Goal: Task Accomplishment & Management: Complete application form

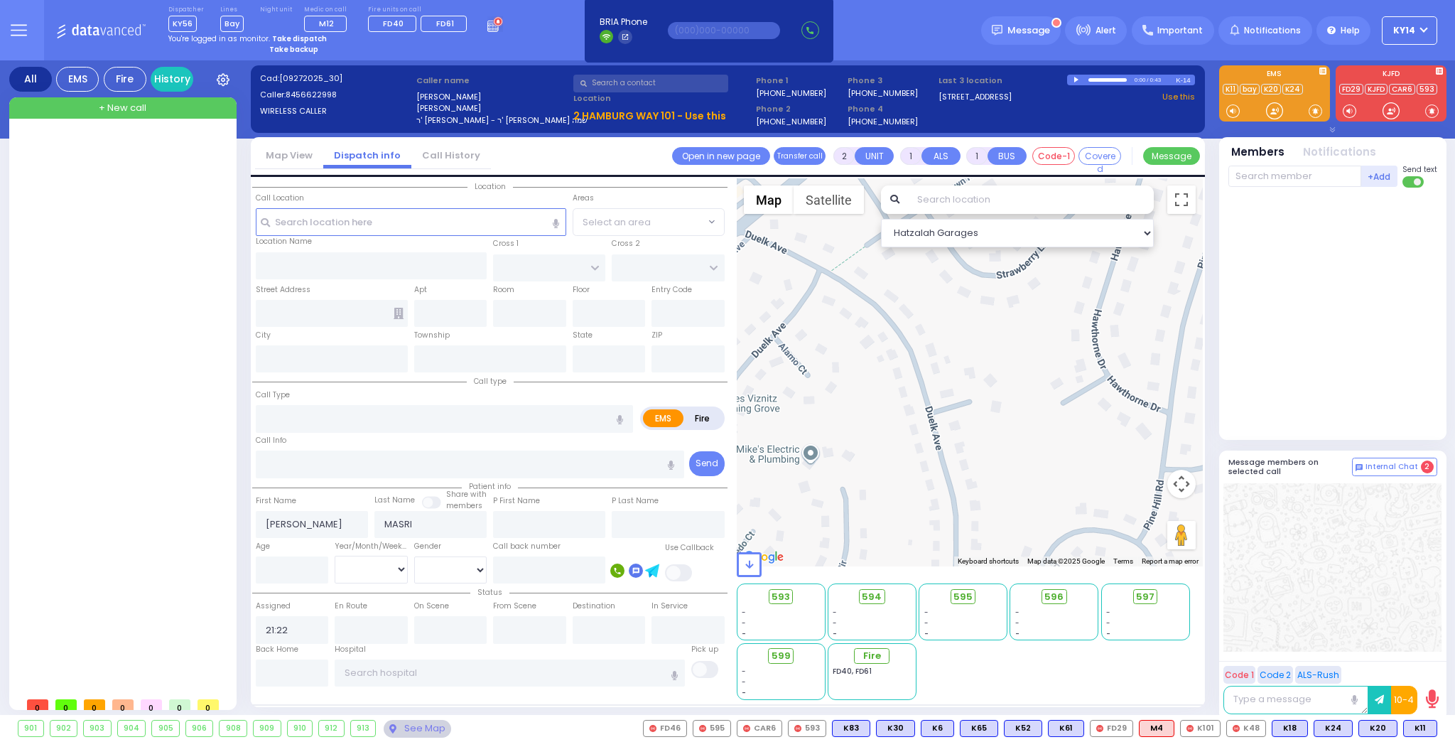
select select
drag, startPoint x: 94, startPoint y: 185, endPoint x: 112, endPoint y: 113, distance: 74.1
click at [98, 179] on div at bounding box center [124, 411] width 212 height 557
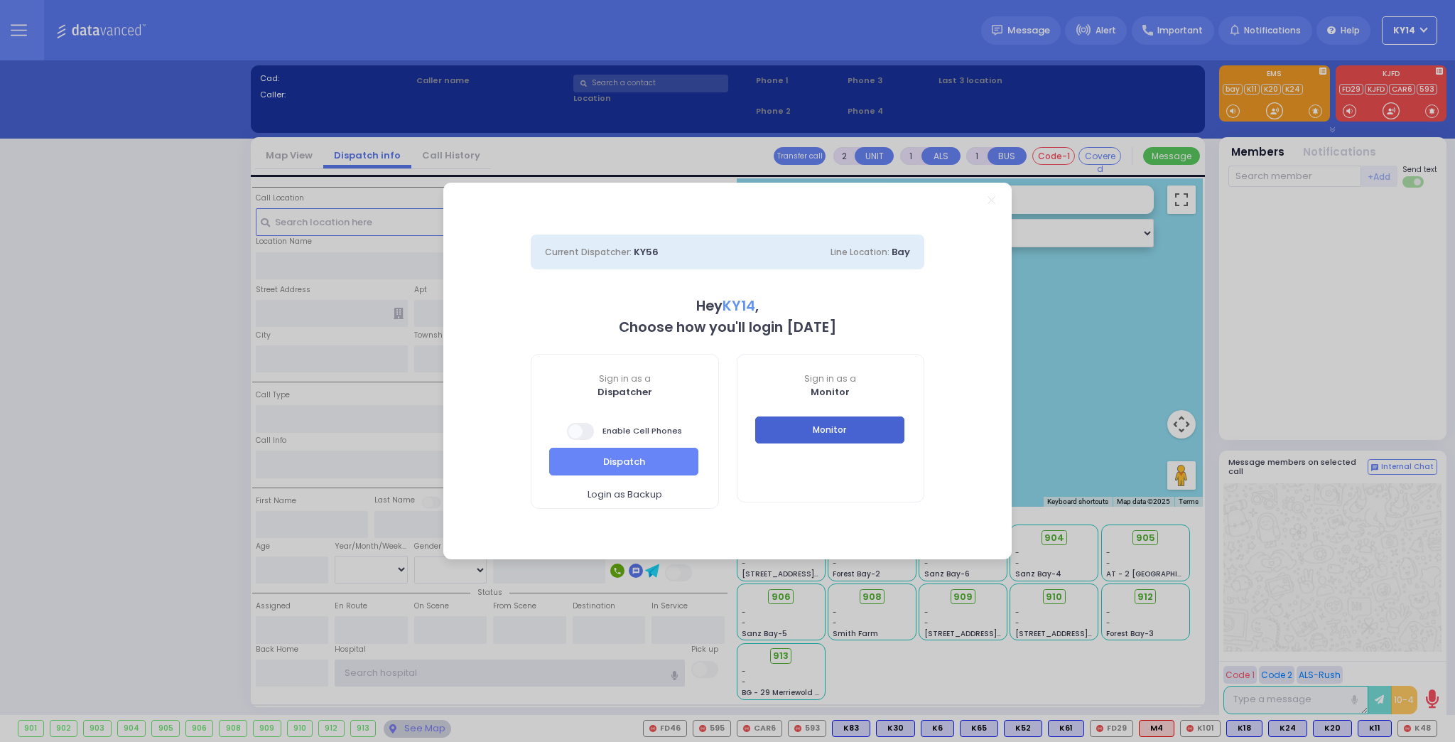
type input "ky14"
click at [853, 436] on div "Monitor" at bounding box center [830, 440] width 187 height 48
select select "2"
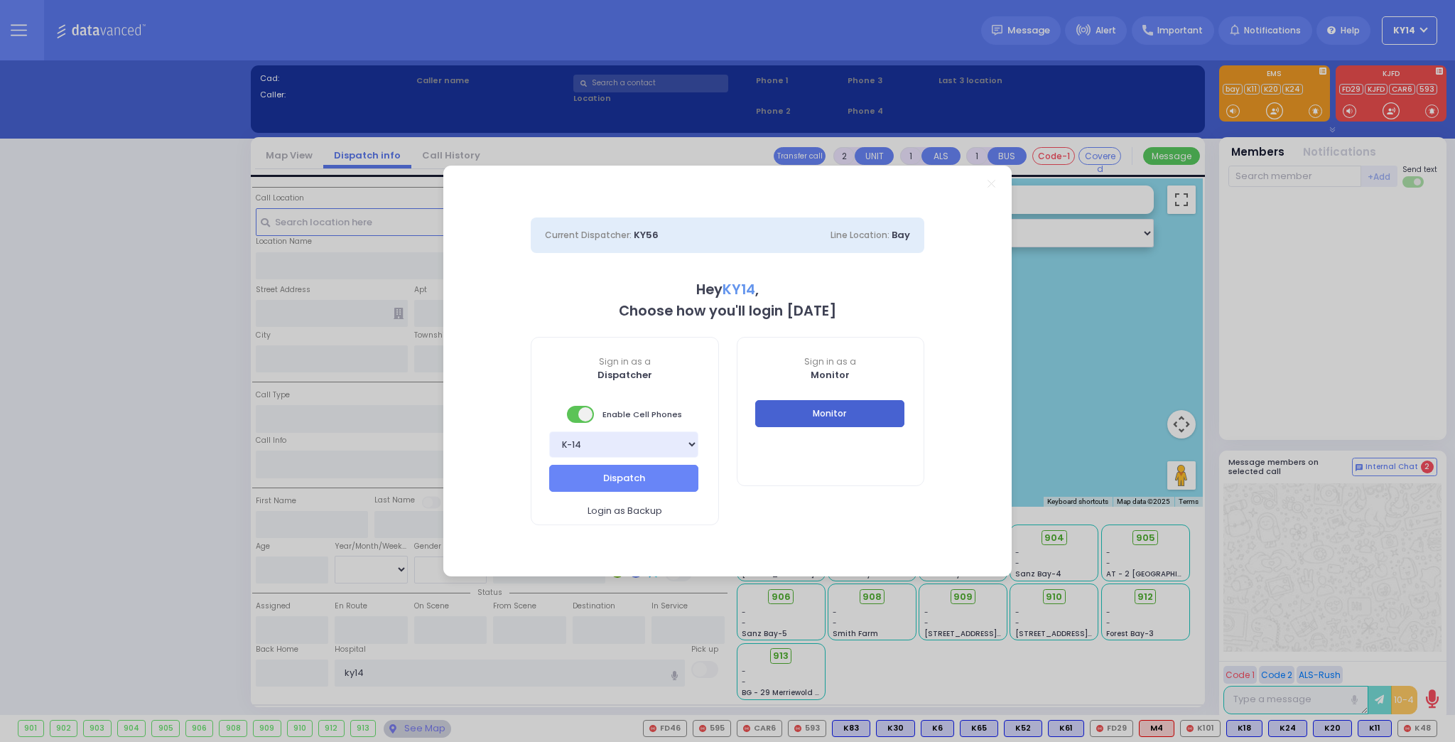
click at [793, 404] on button "Monitor" at bounding box center [829, 413] width 149 height 27
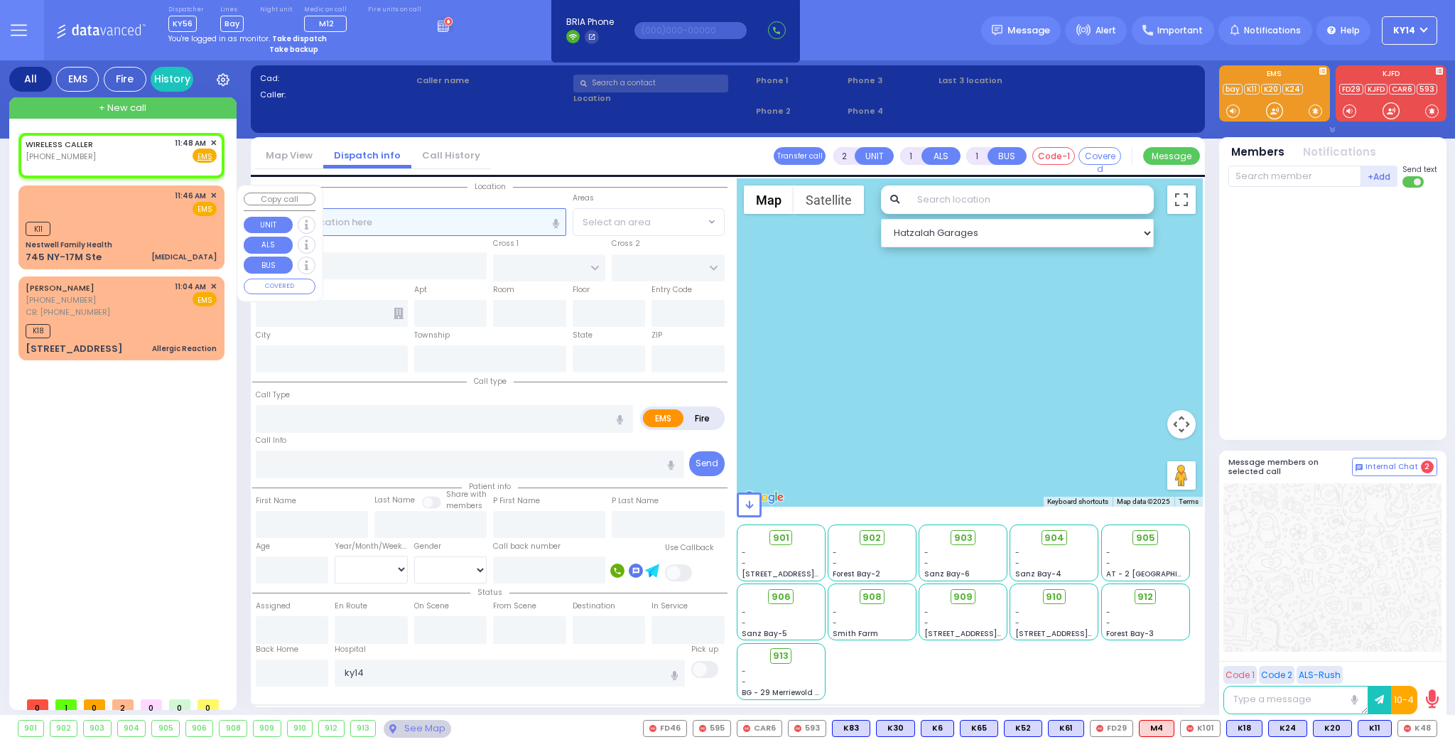
select select
radio input "true"
select select
type input "11:48"
select select "Hatzalah Garages"
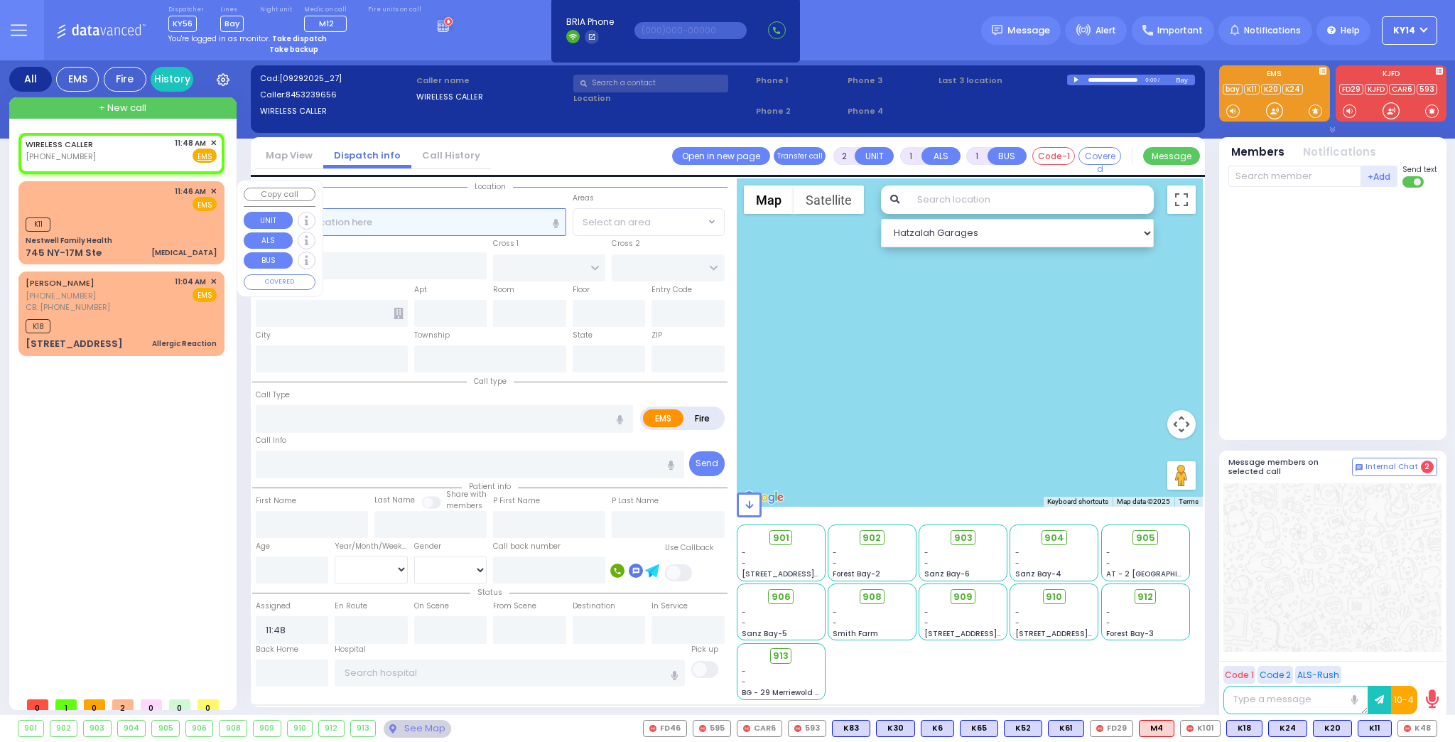
select select
radio input "true"
select select
select select "Hatzalah Garages"
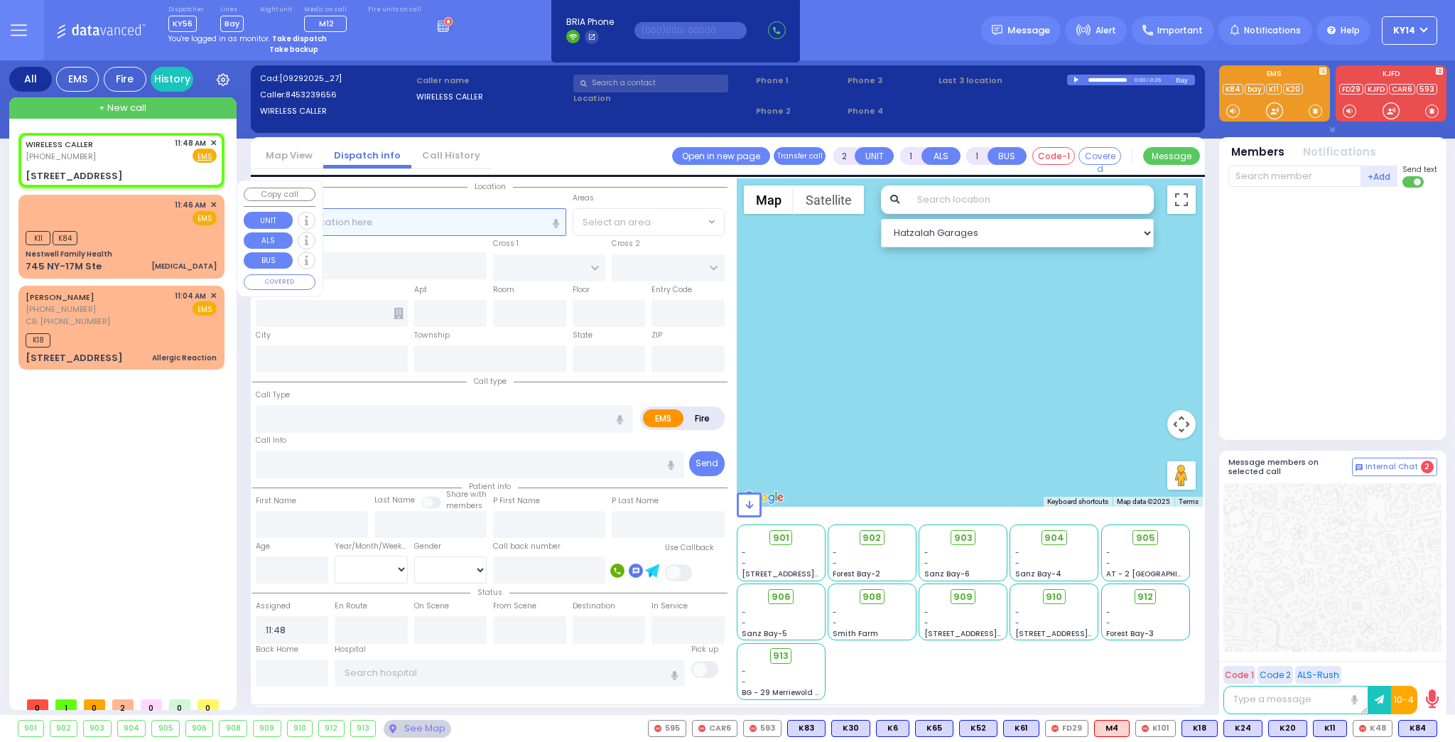
select select
radio input "true"
select select
select select "Hatzalah Garages"
type input "UNION TRANSFER"
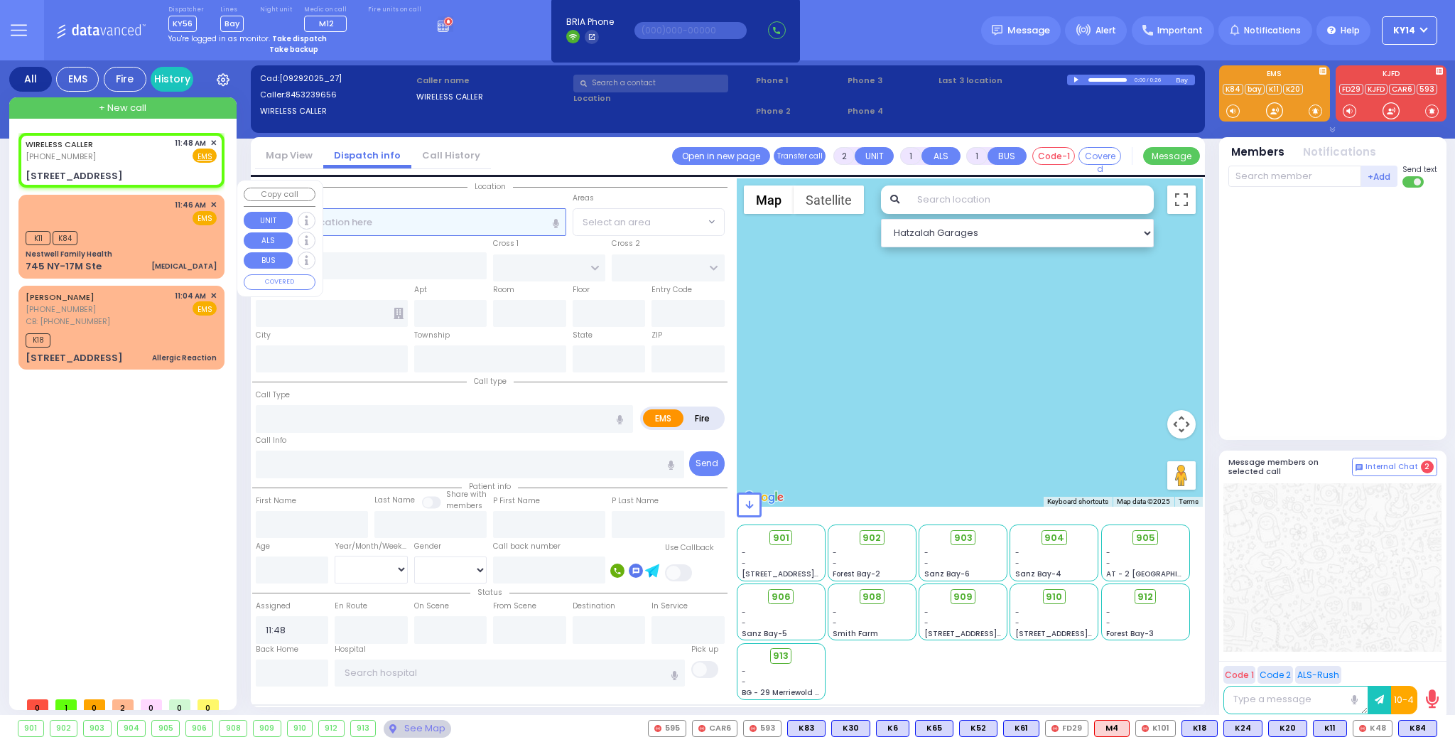
type input "STILLMAN WYE"
type input "[STREET_ADDRESS]"
type input "Monroe"
type input "[US_STATE]"
type input "10950"
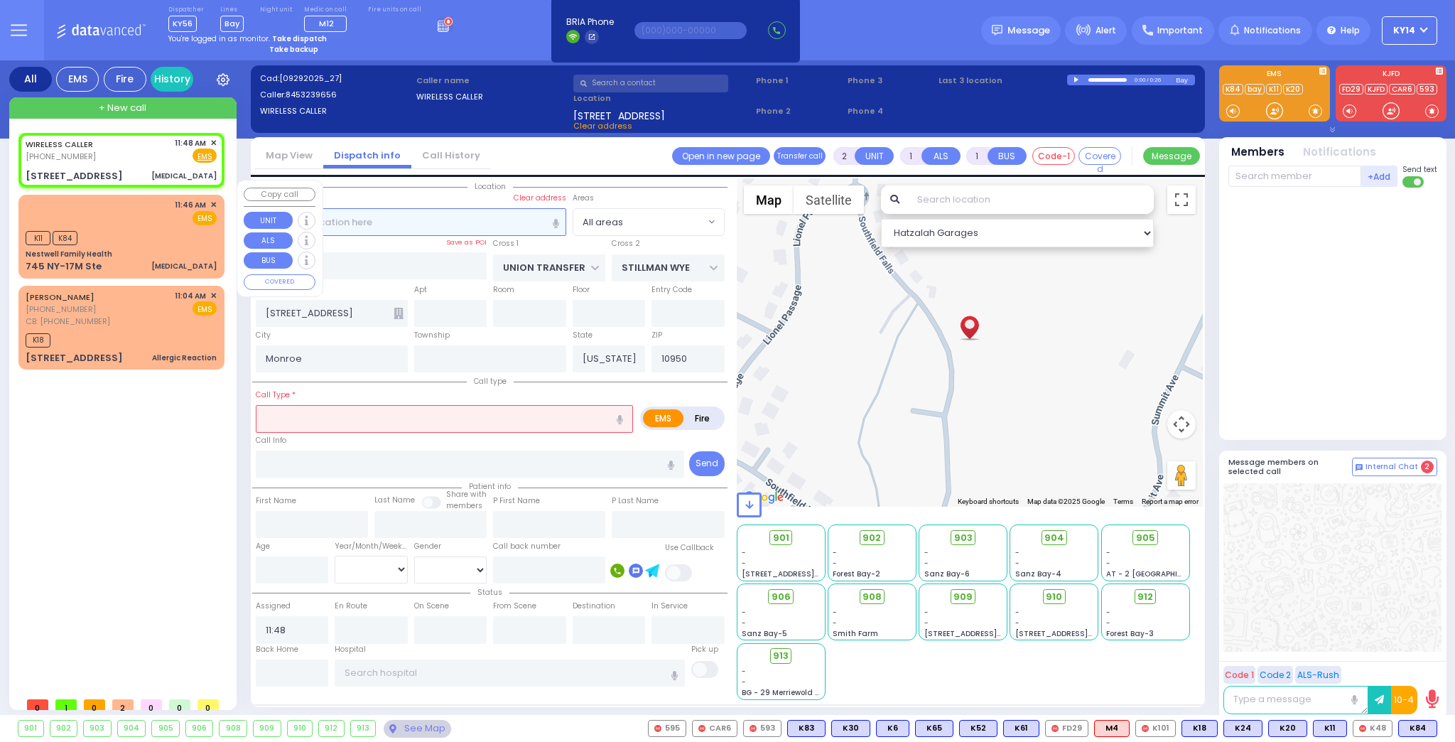
select select
type input "[MEDICAL_DATA]"
radio input "true"
select select
select select "Hatzalah Garages"
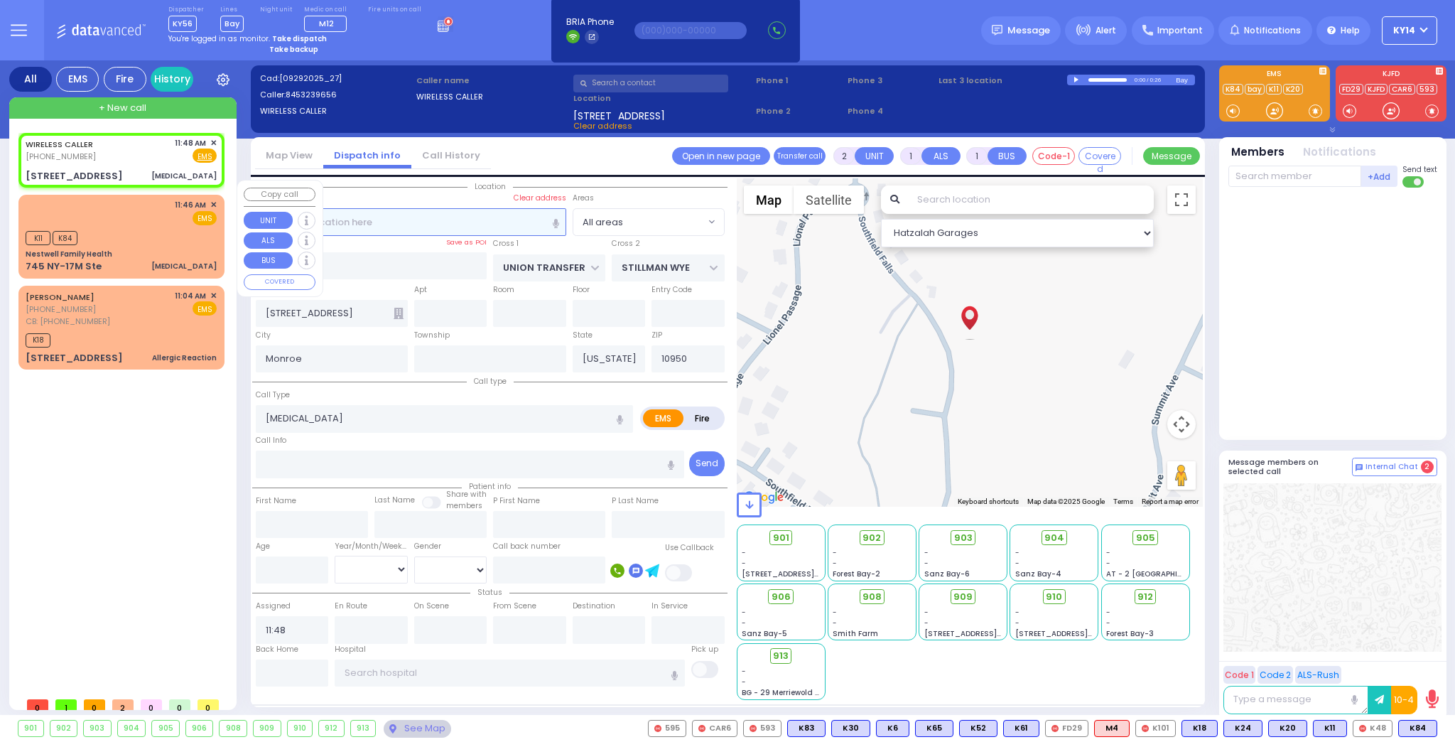
select select
type input "[MEDICAL_DATA]"
radio input "true"
select select
select select "Hatzalah Garages"
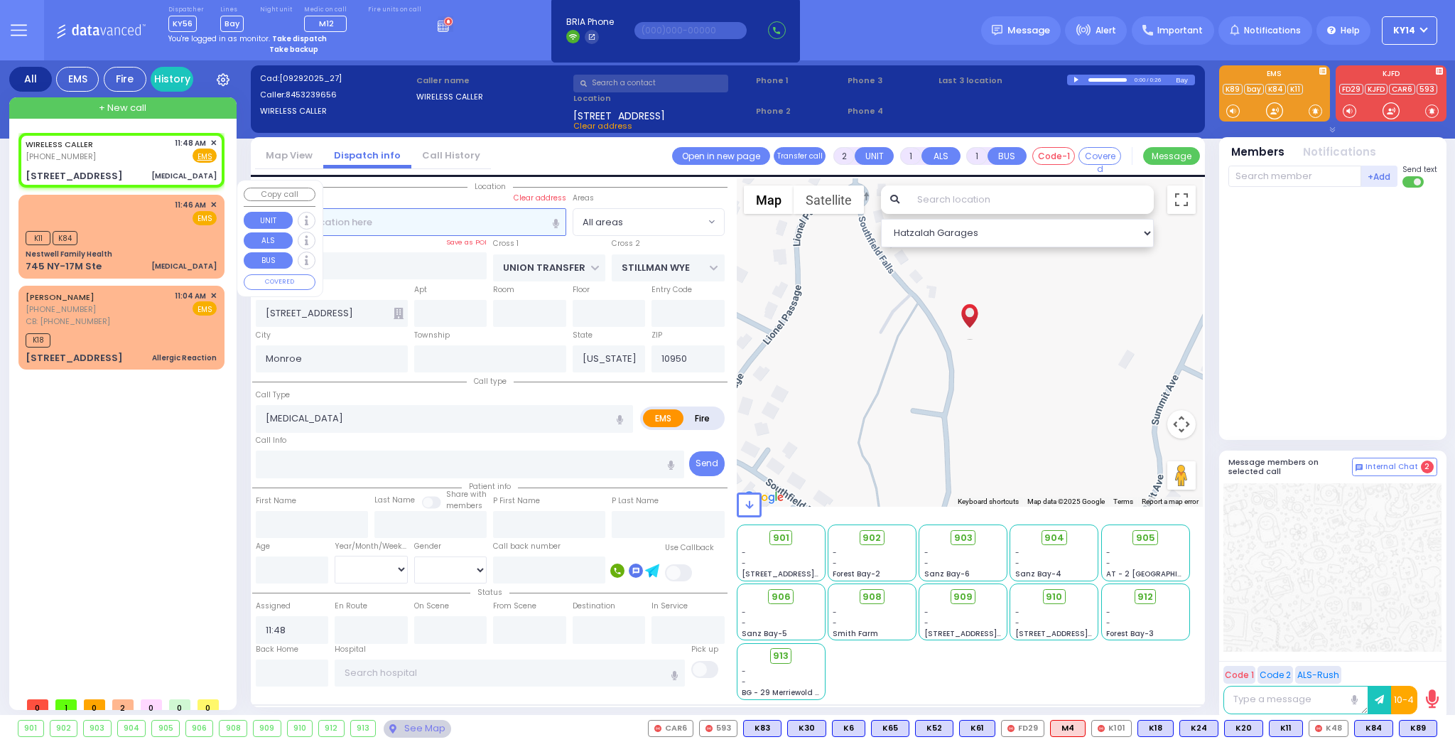
select select
radio input "true"
select select
type input "11:50"
select select "Hatzalah Garages"
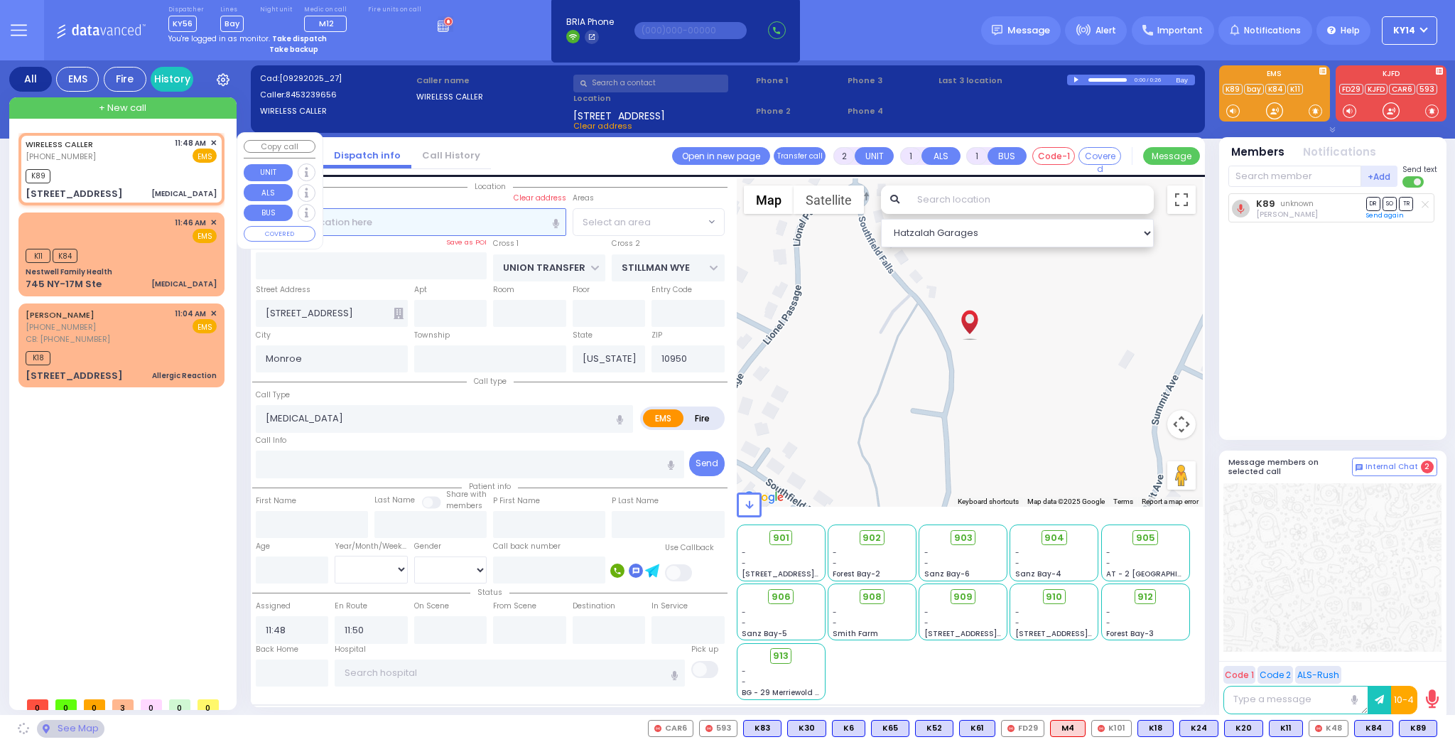
select select
radio input "true"
select select
select select "Hatzalah Garages"
radio input "true"
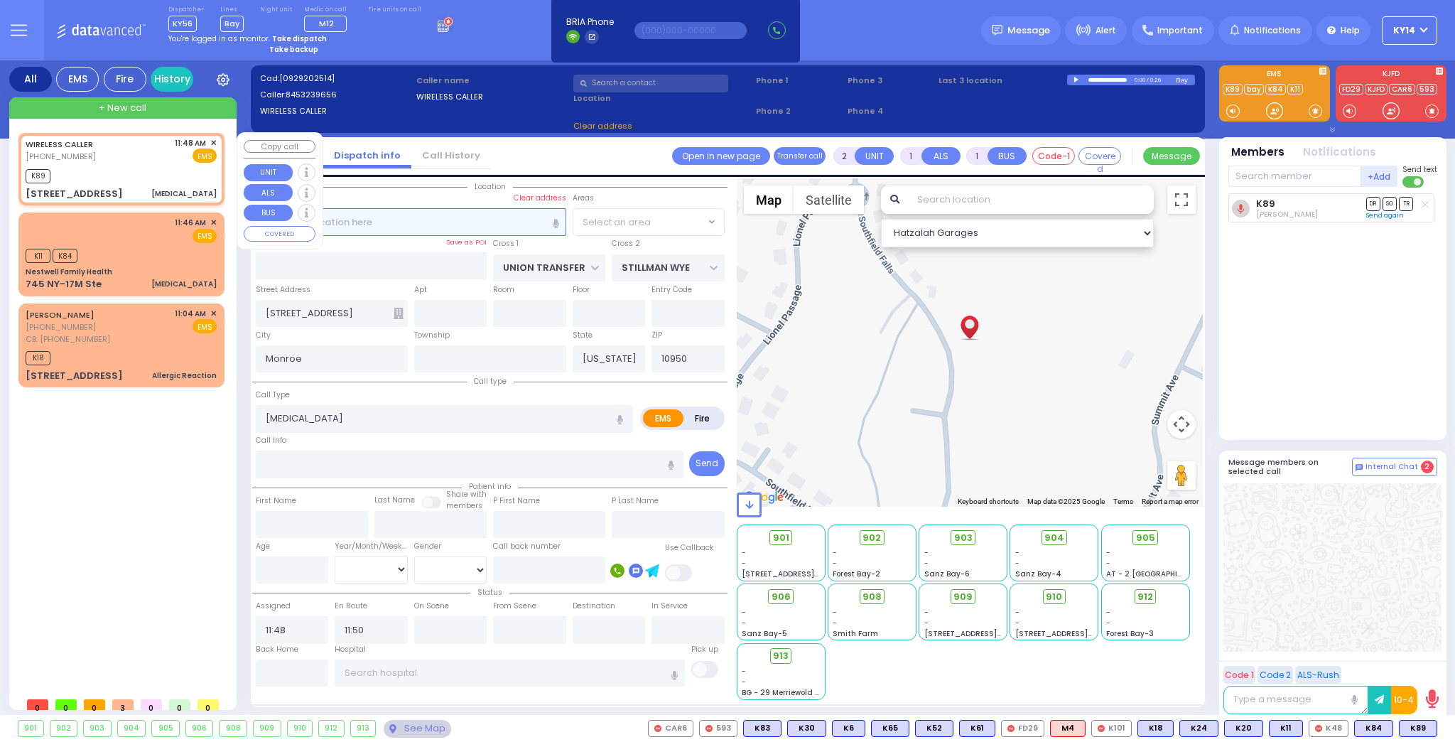
select select
select select "Hatzalah Garages"
select select
radio input "true"
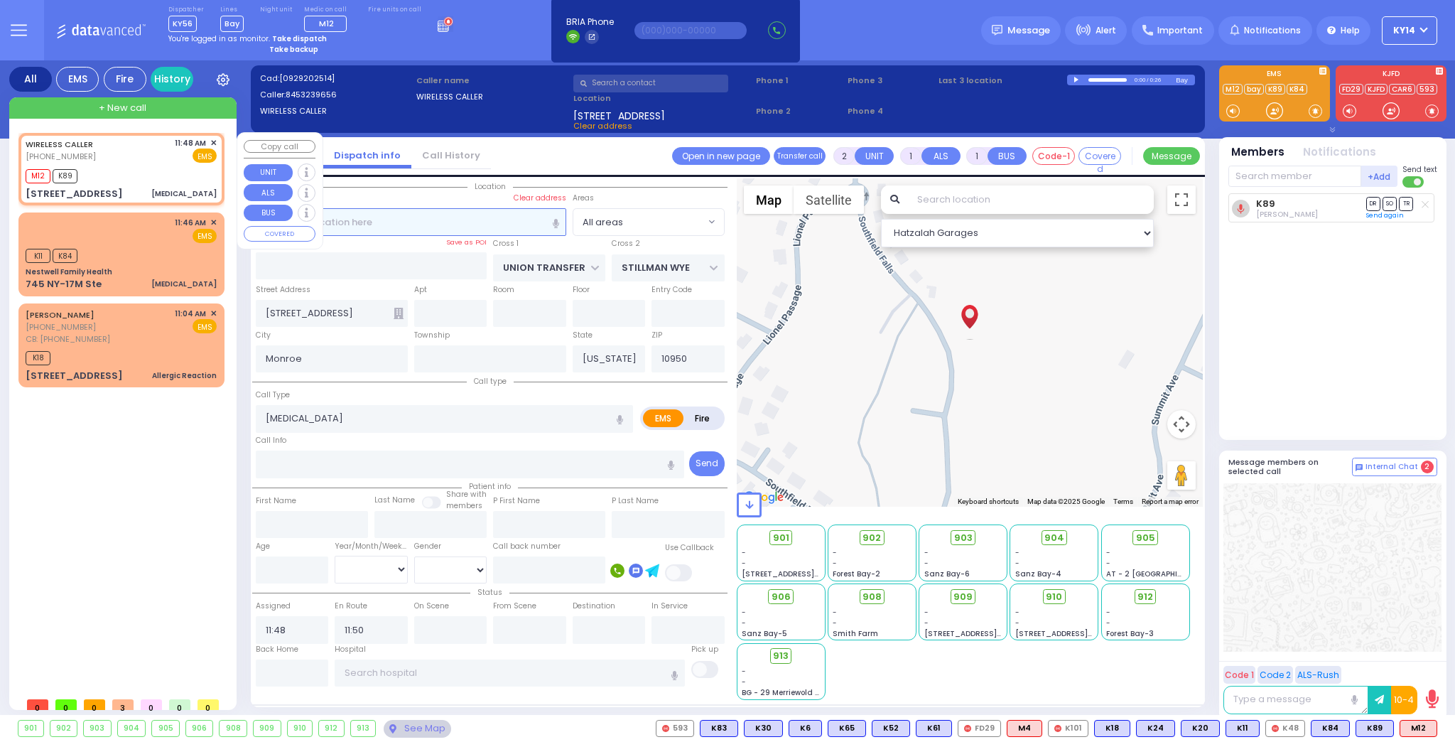
select select
select select "Hatzalah Garages"
select select
radio input "true"
select select
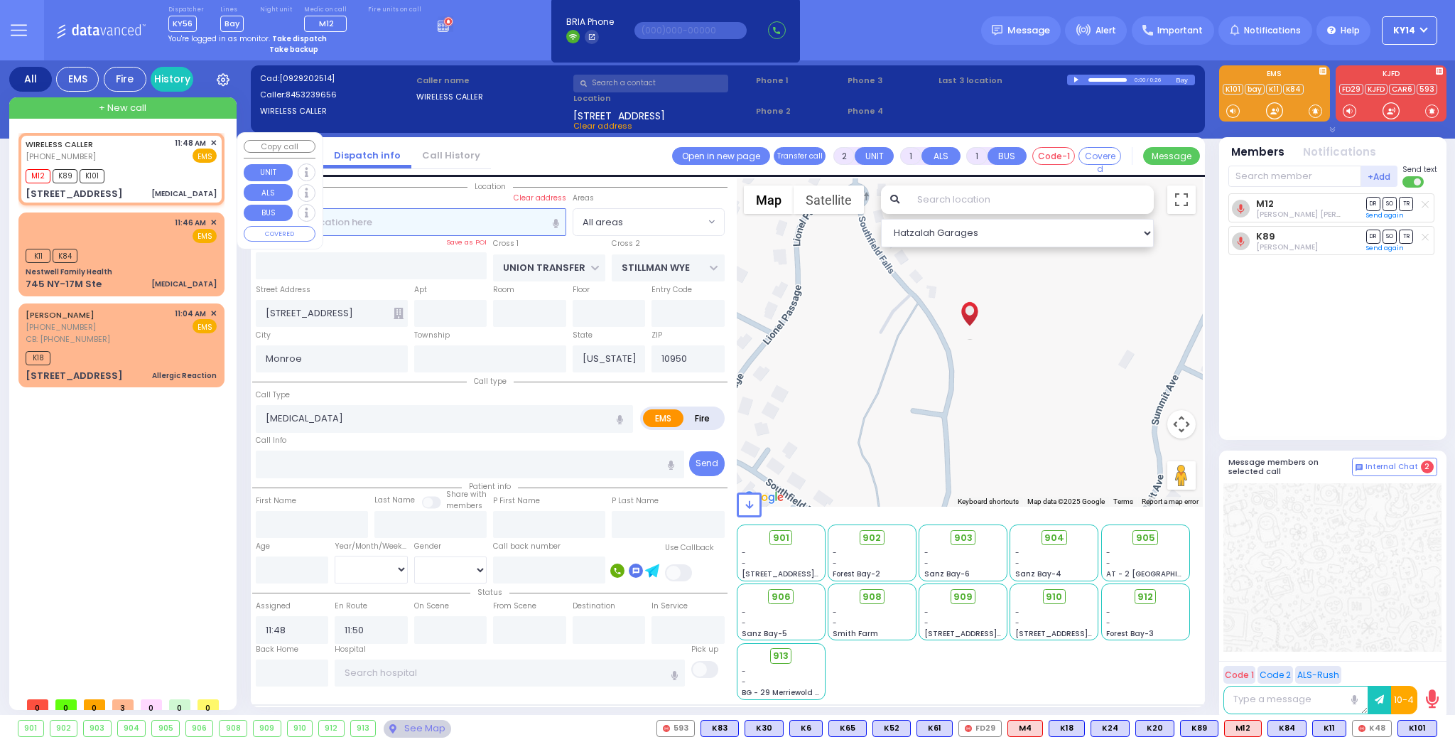
select select "Hatzalah Garages"
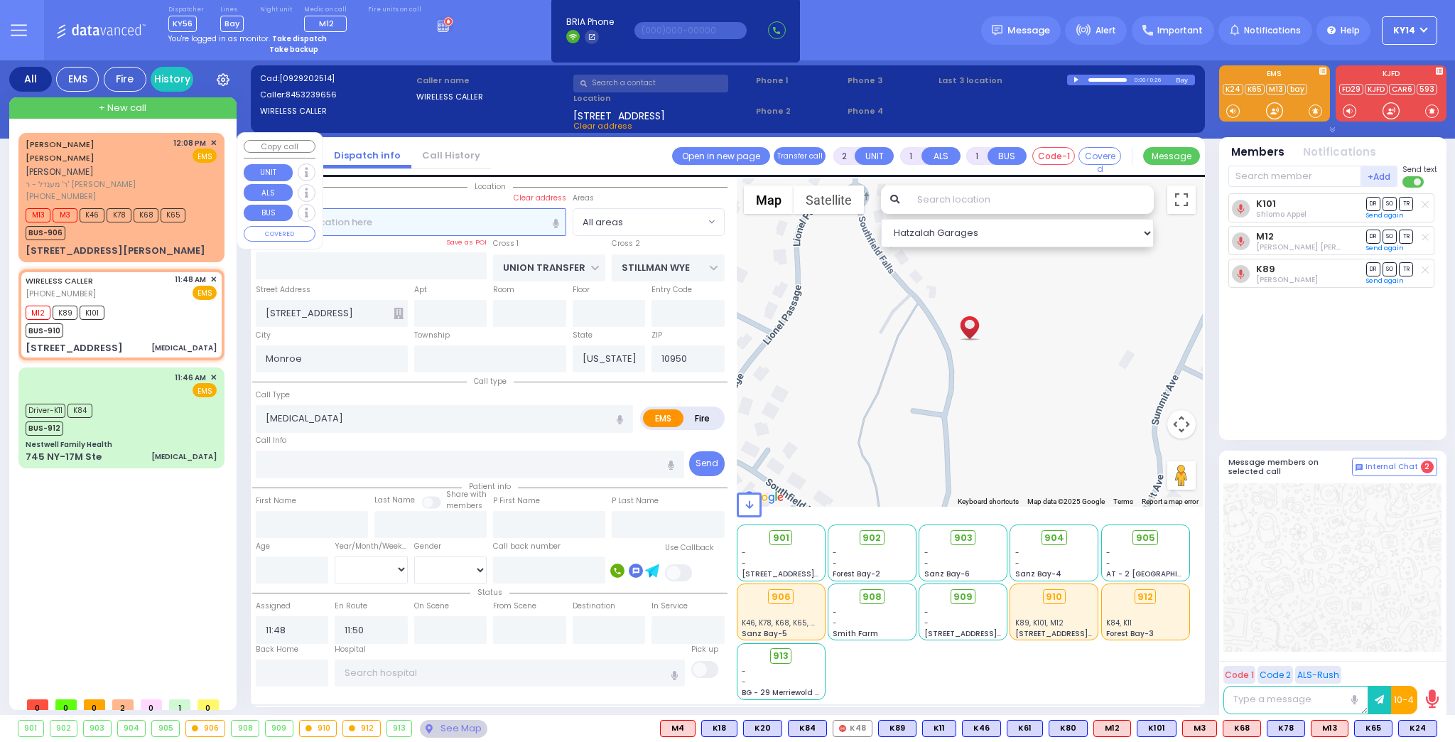
select select
radio input "true"
select select
select select "Hatzalah Garages"
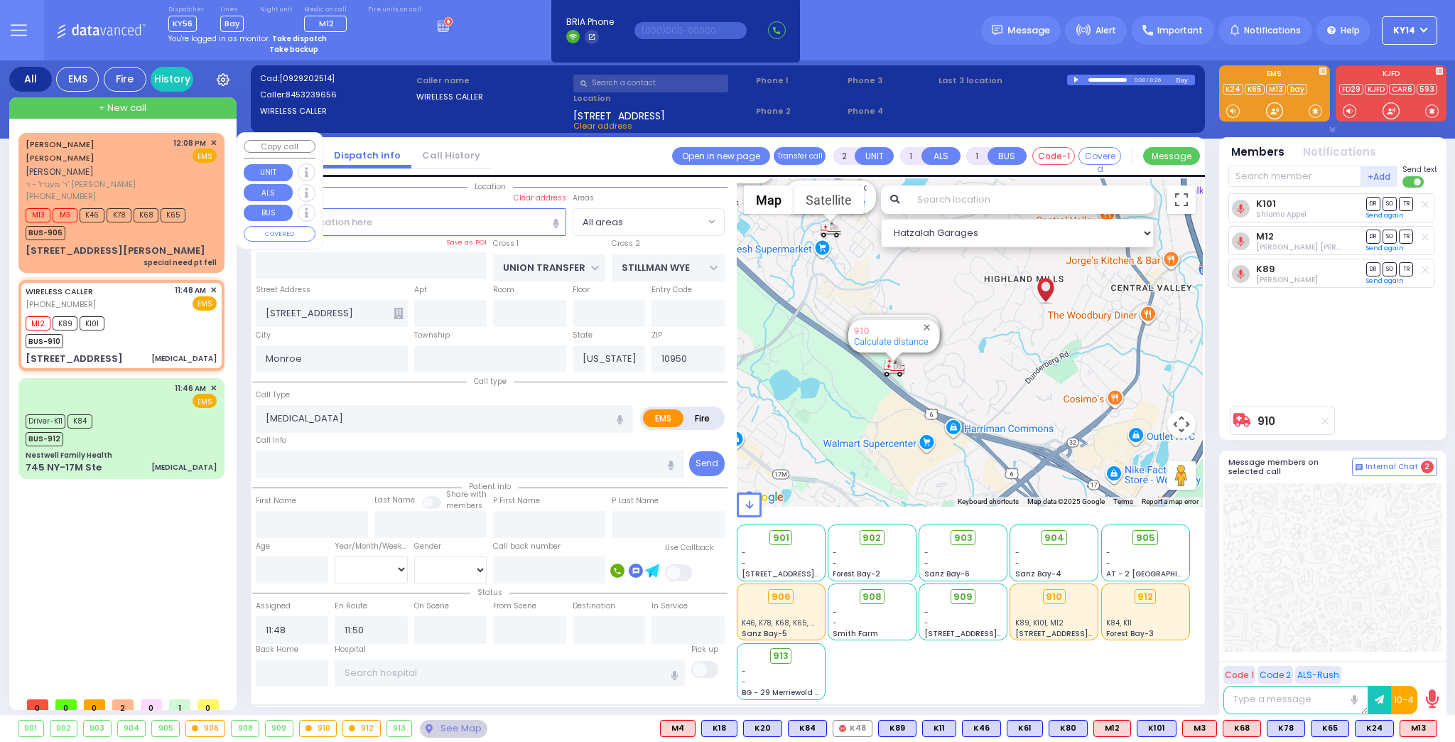
select select
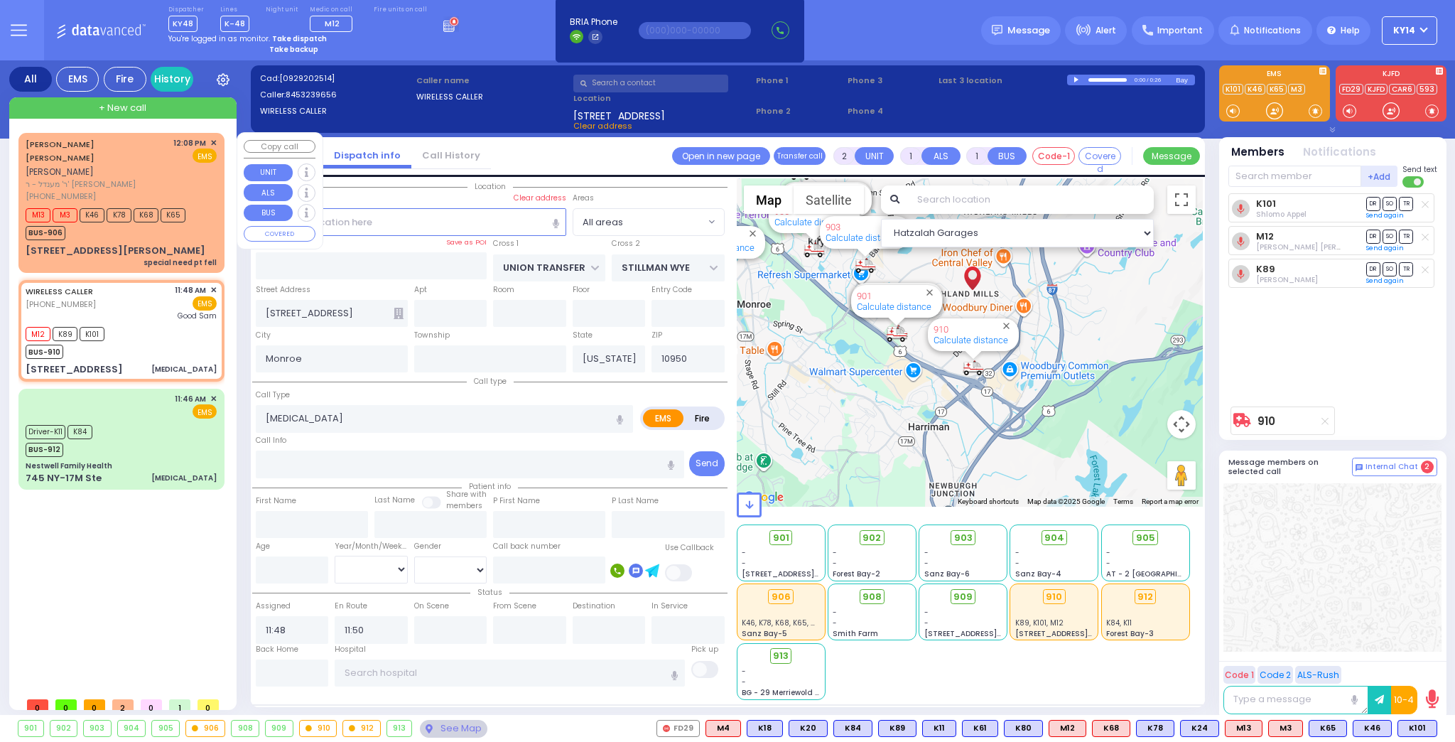
select select
radio input "true"
select select
type input "Good Samaritan Hospital"
select select "Hatzalah Garages"
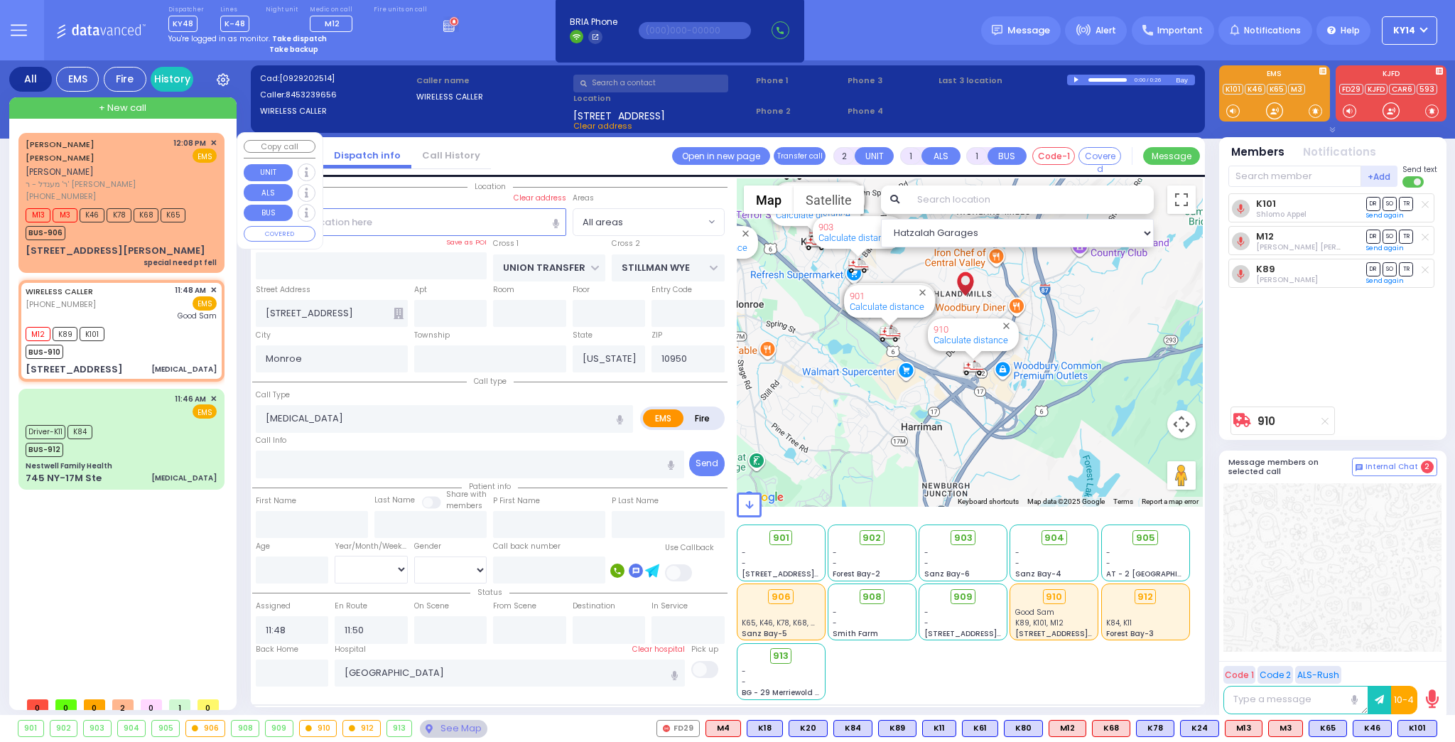
type input "6"
select select
radio input "true"
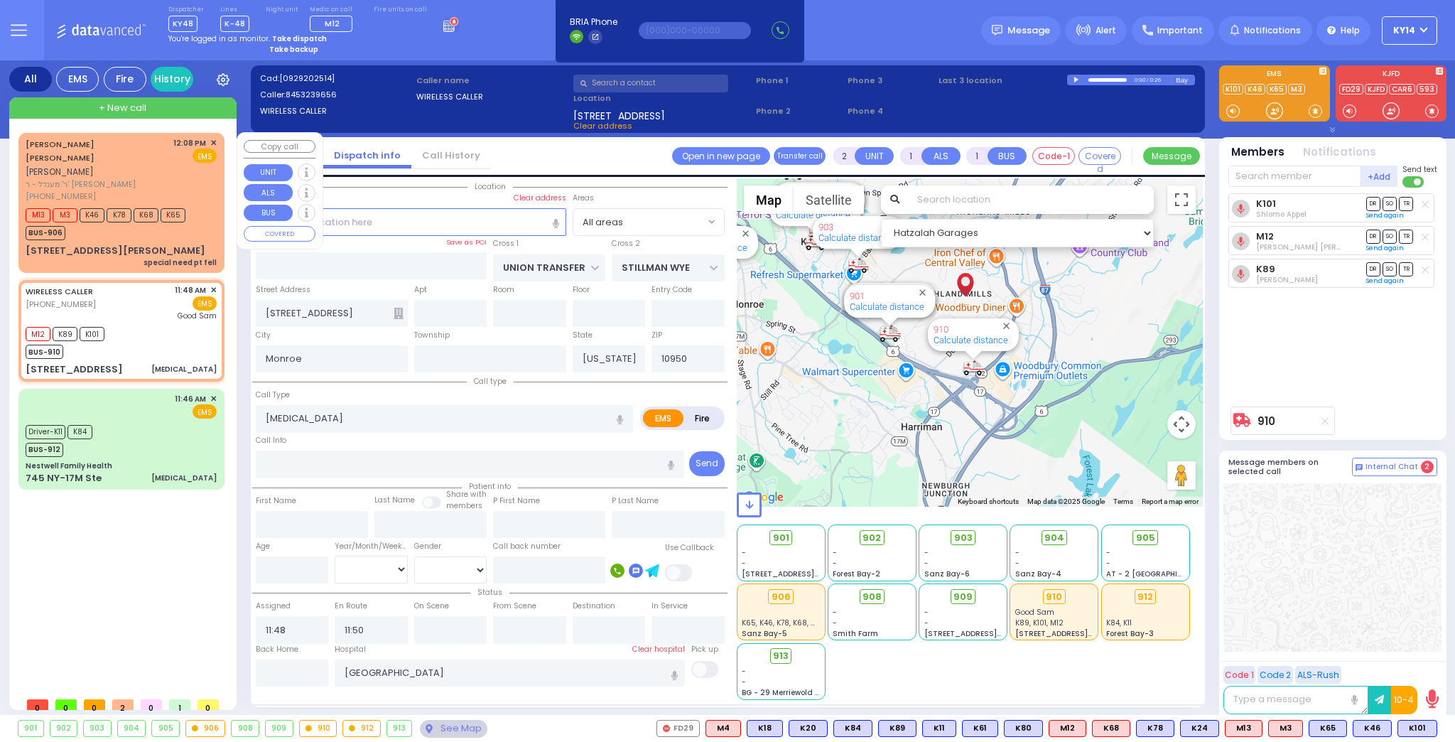
type input "Unknown"
select select "Year"
select select "Hatzalah Garages"
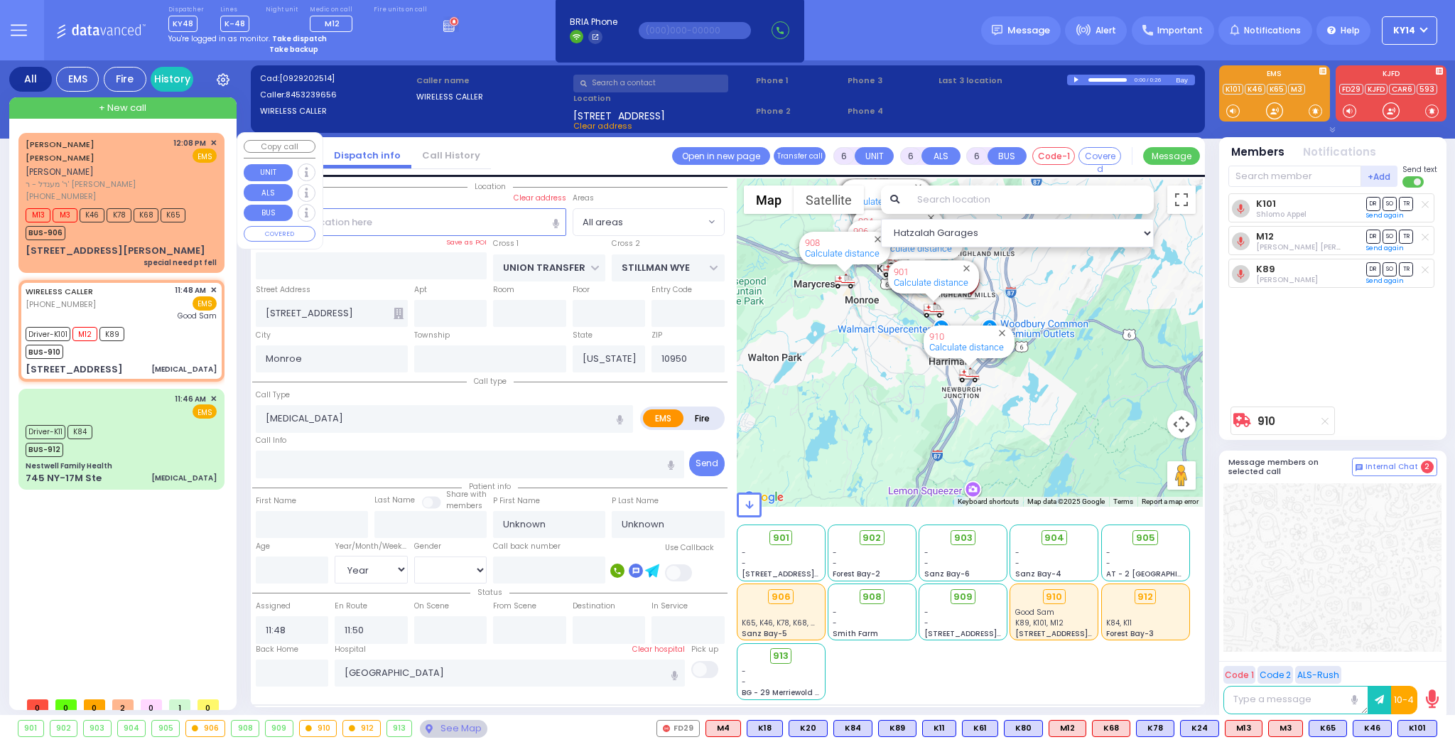
select select
radio input "true"
select select "Year"
type input "11:55"
type input "12:20"
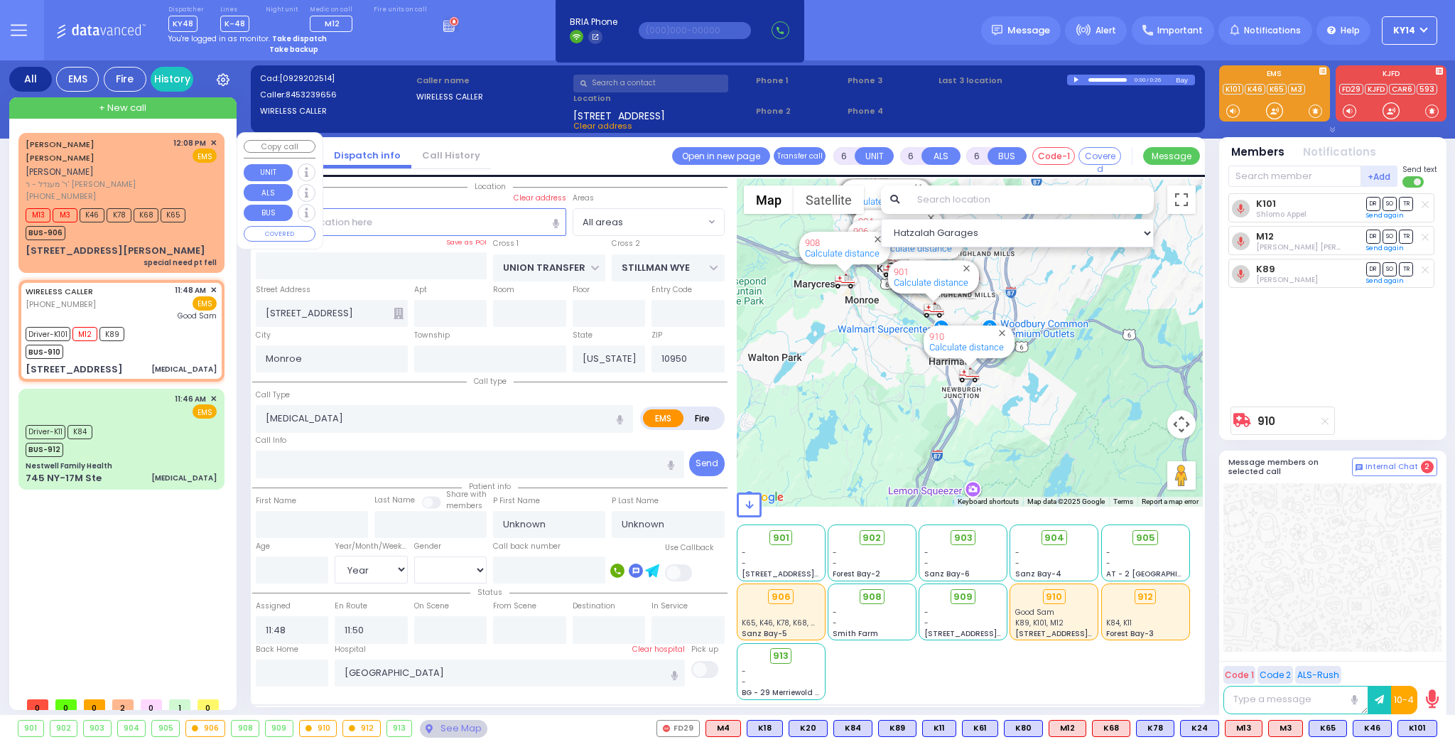
type input "12:50"
type input "13:10"
select select "Hatzalah Garages"
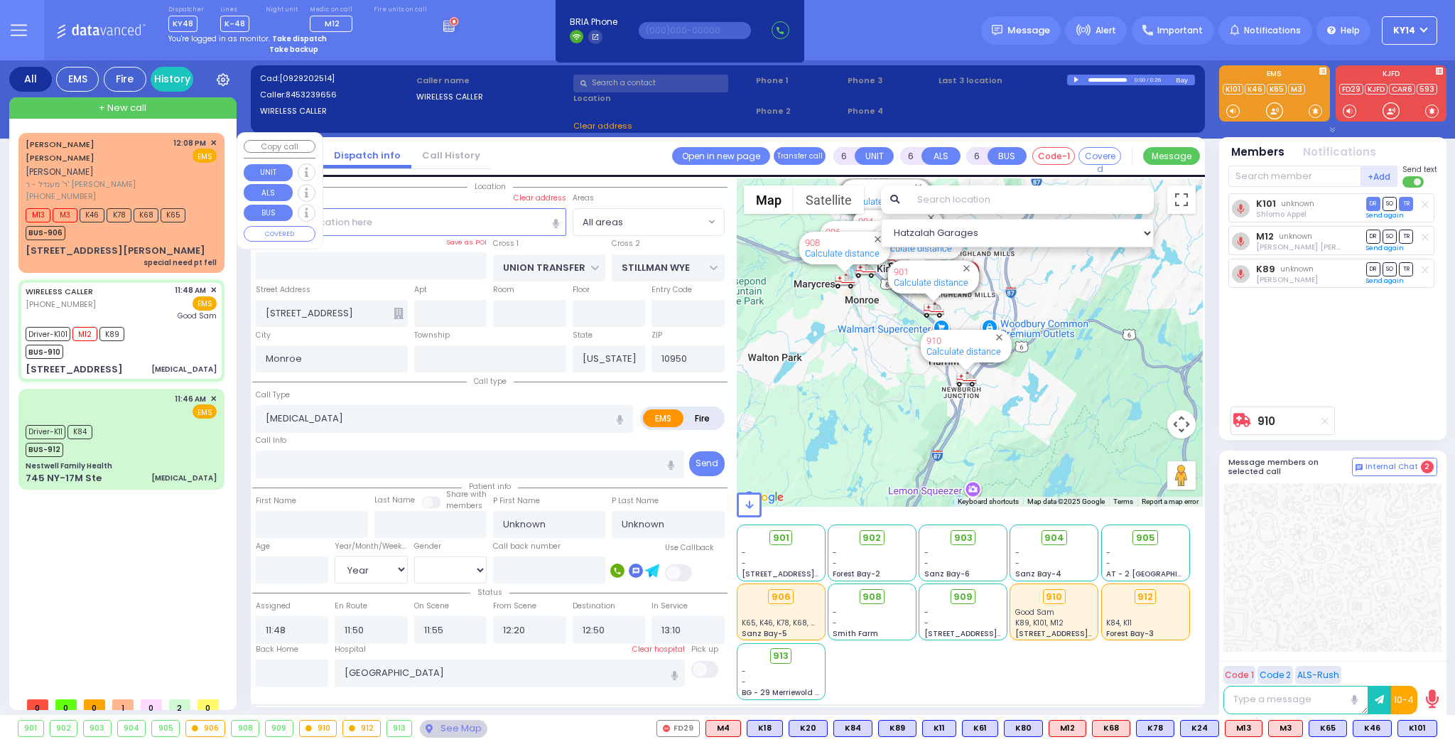
select select
radio input "true"
select select "Year"
select select "Hatzalah Garages"
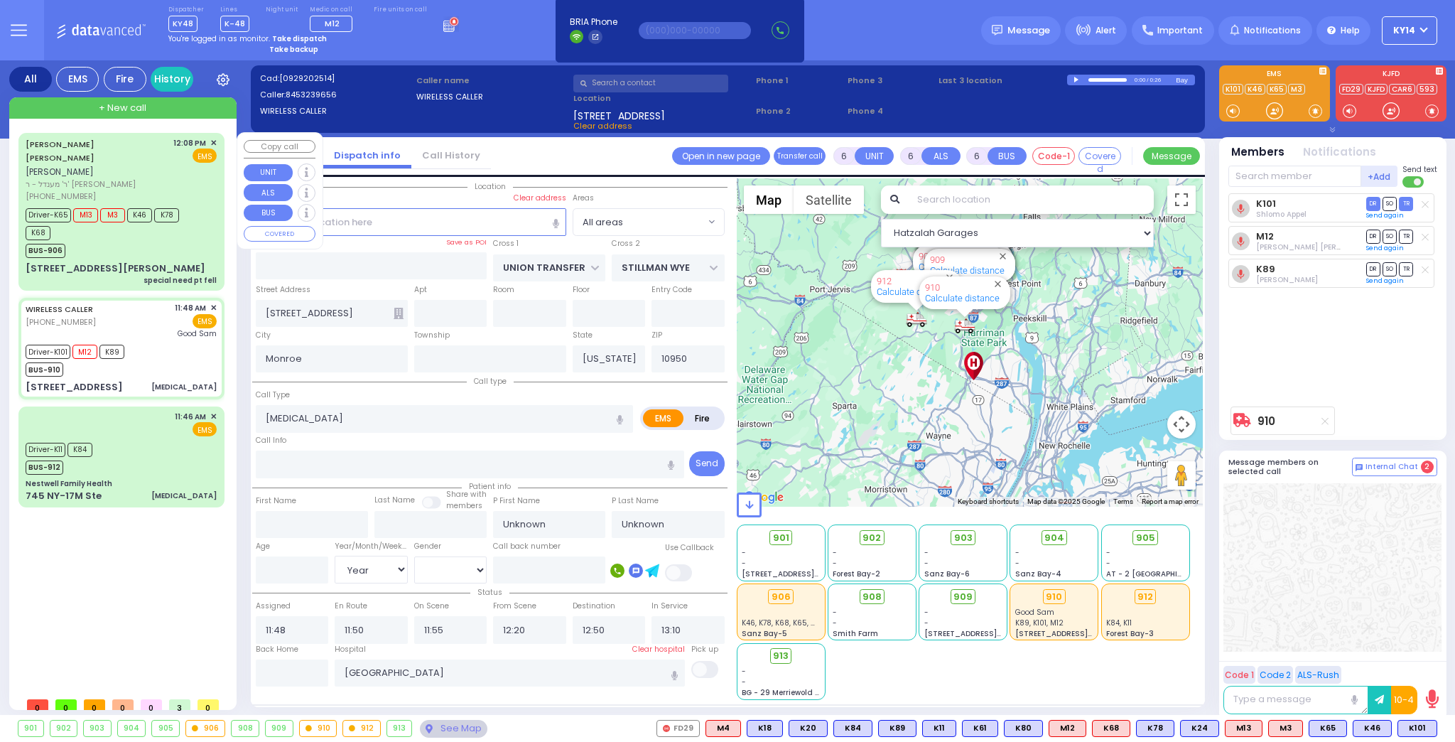
select select
radio input "true"
type input "Alex"
type input "Yunga"
type input "32"
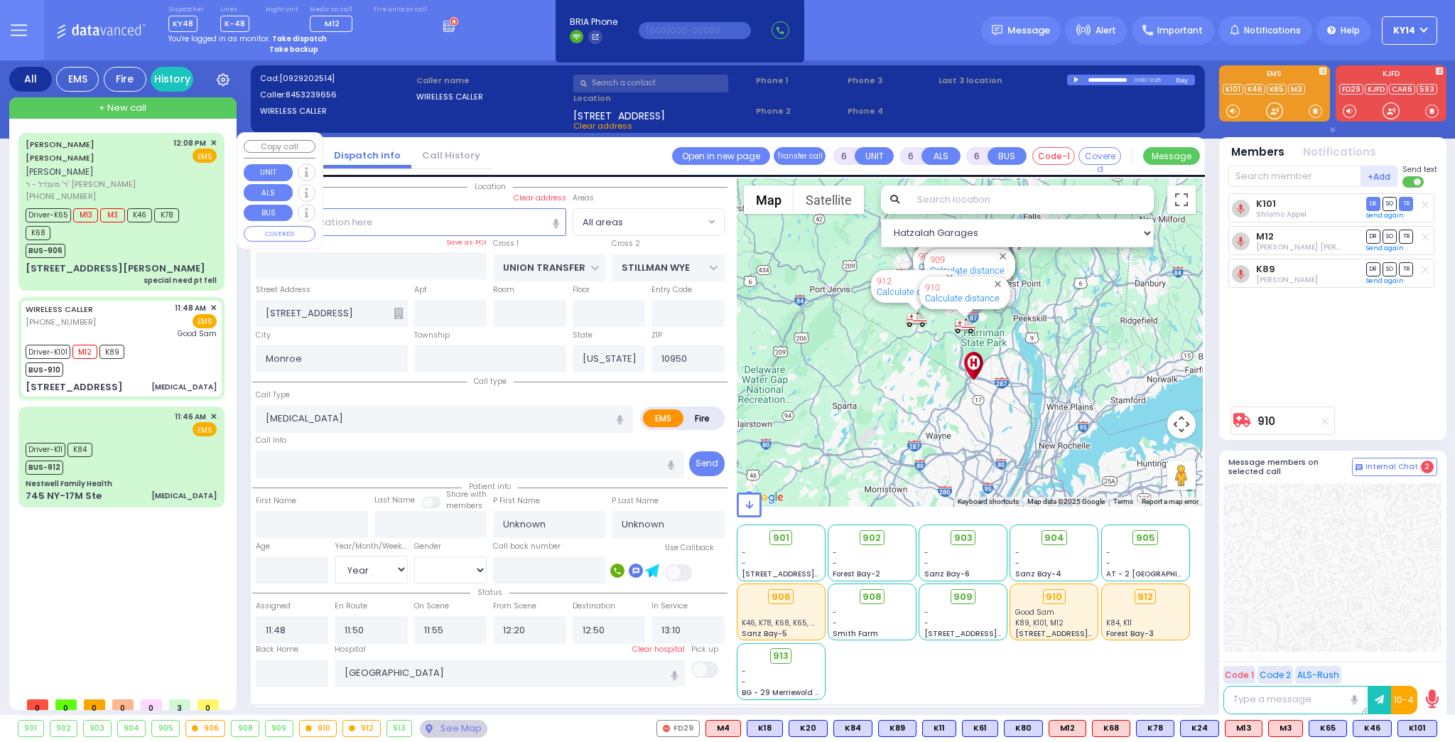
select select "Year"
select select "[DEMOGRAPHIC_DATA]"
select select "Hatzalah Garages"
select select
radio input "true"
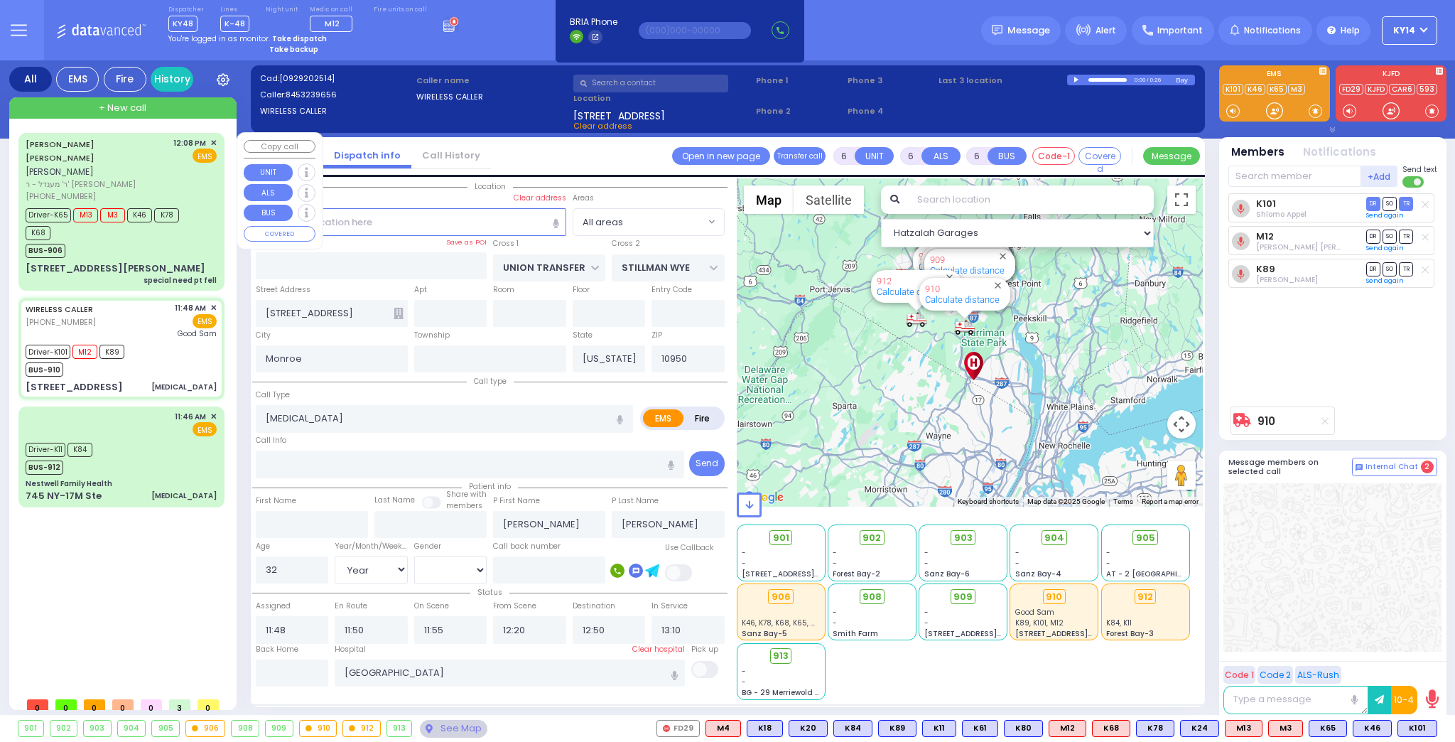
select select "Year"
select select "[DEMOGRAPHIC_DATA]"
select select "Hatzalah Garages"
select select
radio input "true"
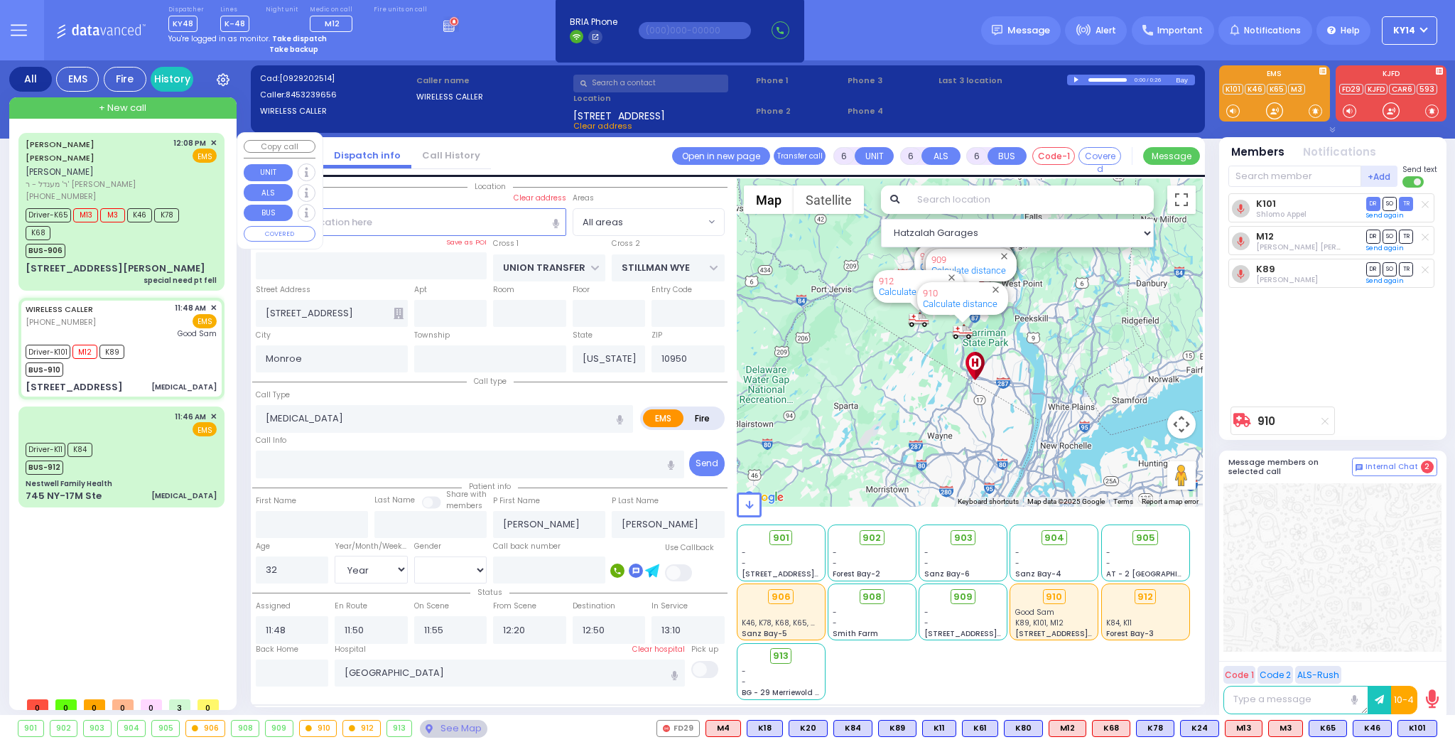
select select "Year"
select select "[DEMOGRAPHIC_DATA]"
select select "Hatzalah Garages"
select select
radio input "true"
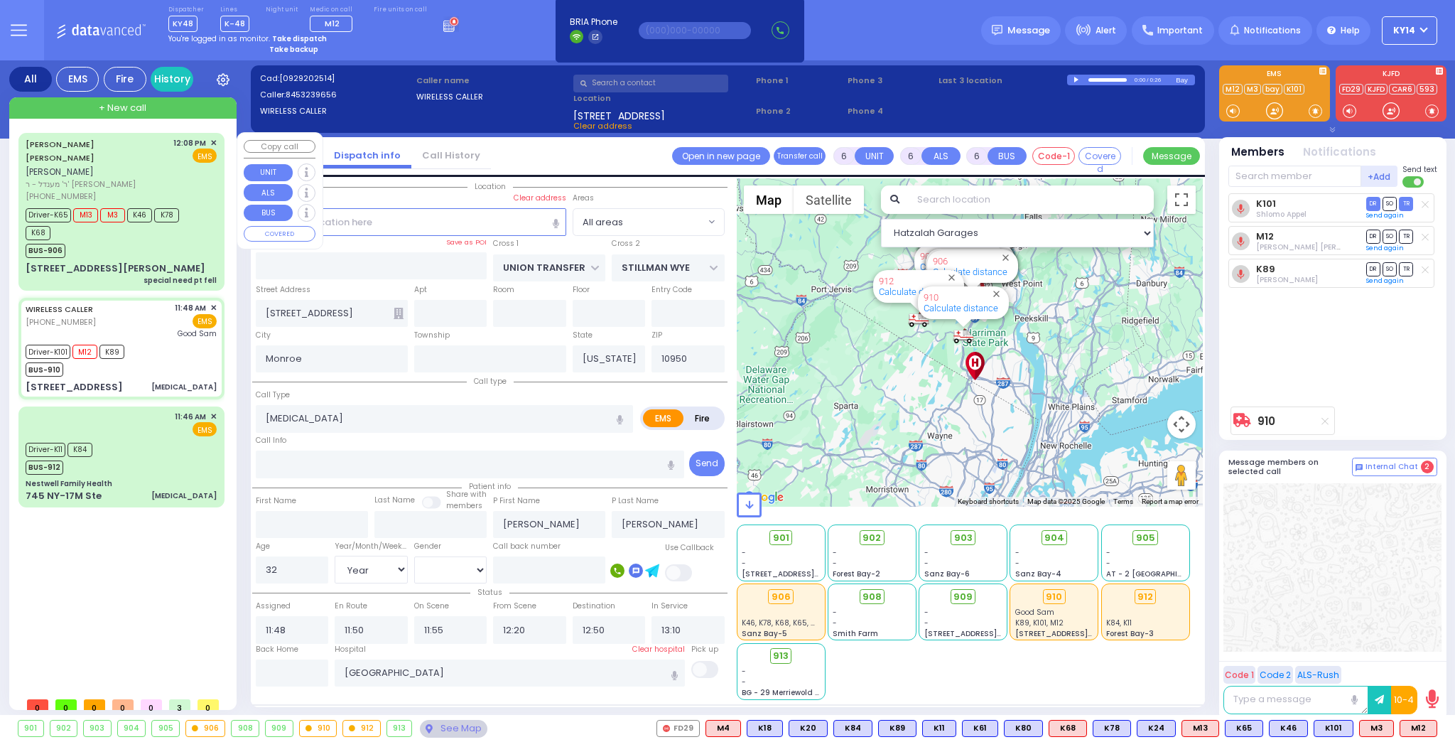
select select "Year"
select select "[DEMOGRAPHIC_DATA]"
select select "Hatzalah Garages"
select select
radio input "true"
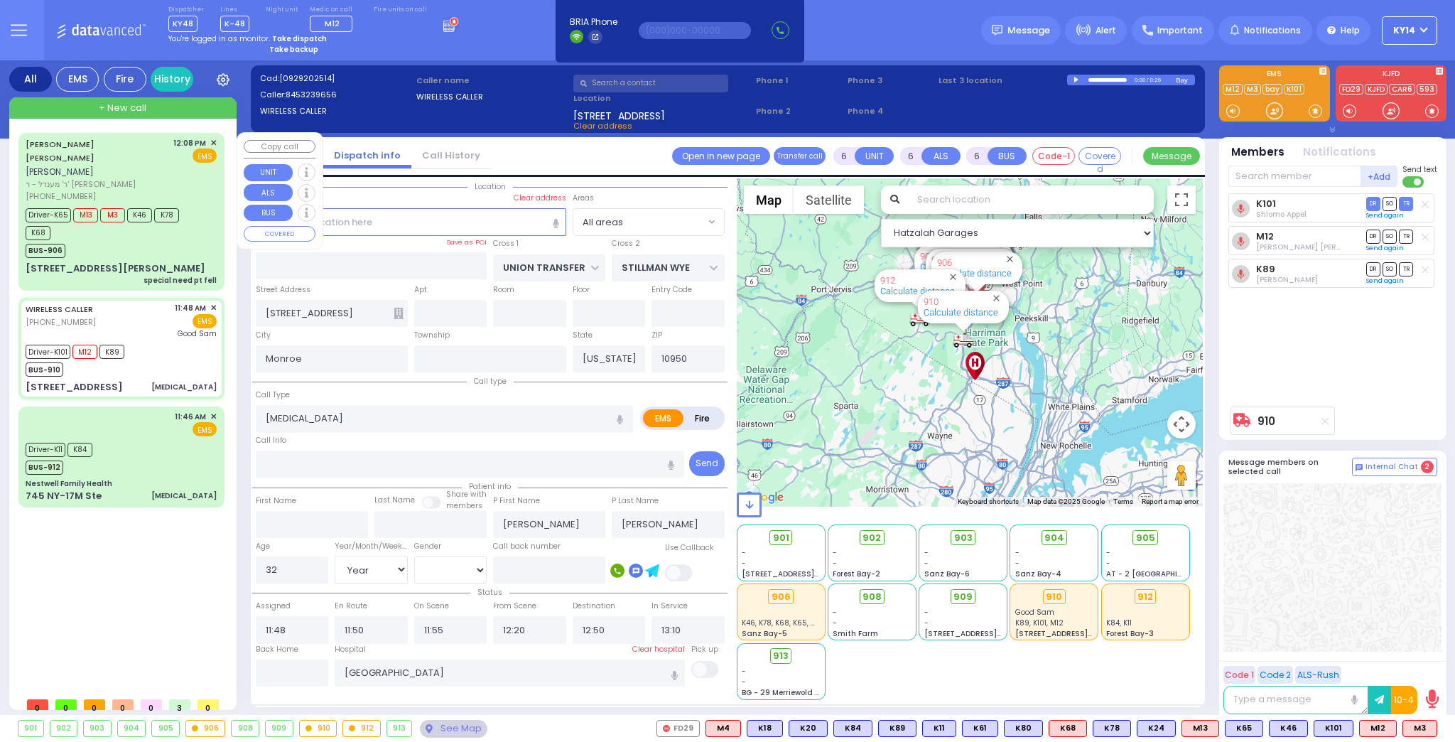
select select "Year"
select select "[DEMOGRAPHIC_DATA]"
select select "Hatzalah Garages"
select select
radio input "true"
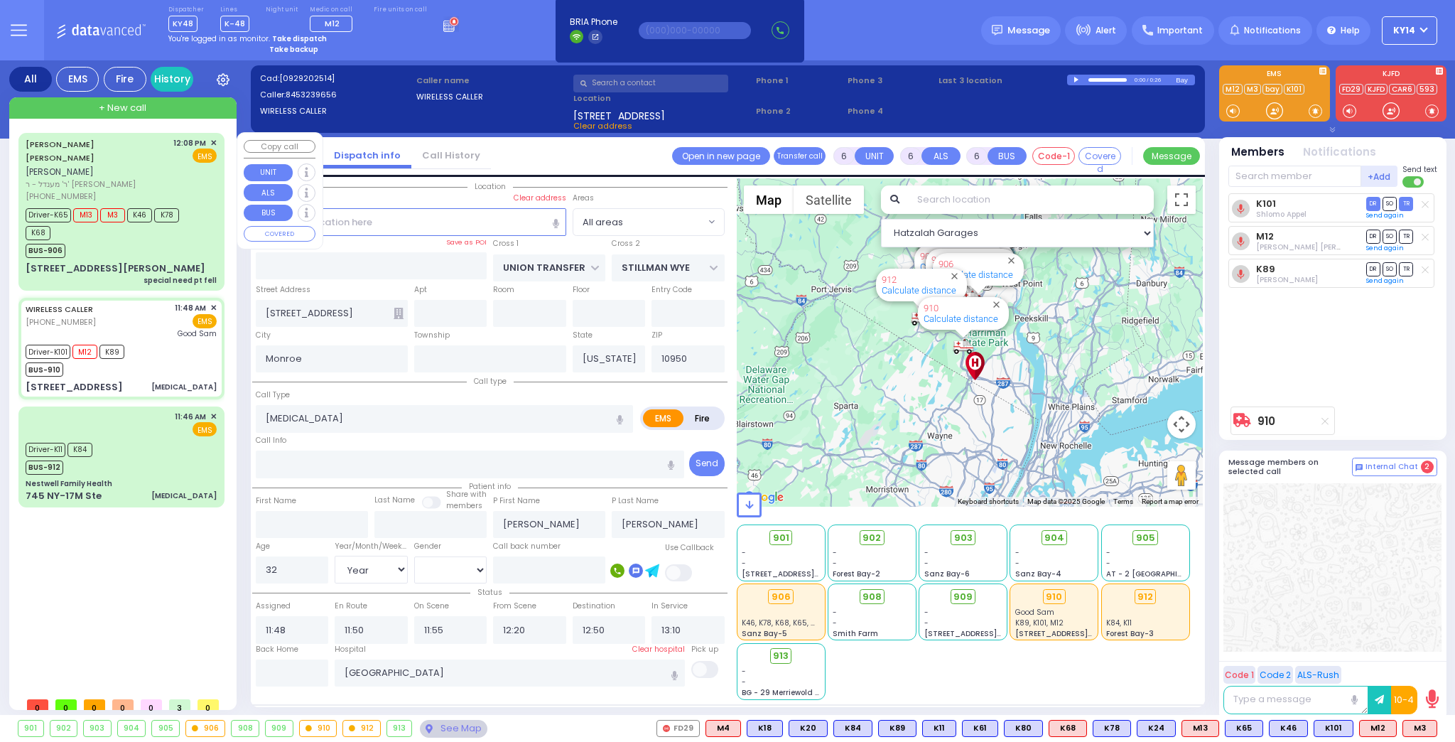
select select "Year"
select select "[DEMOGRAPHIC_DATA]"
select select "Hatzalah Garages"
select select
radio input "true"
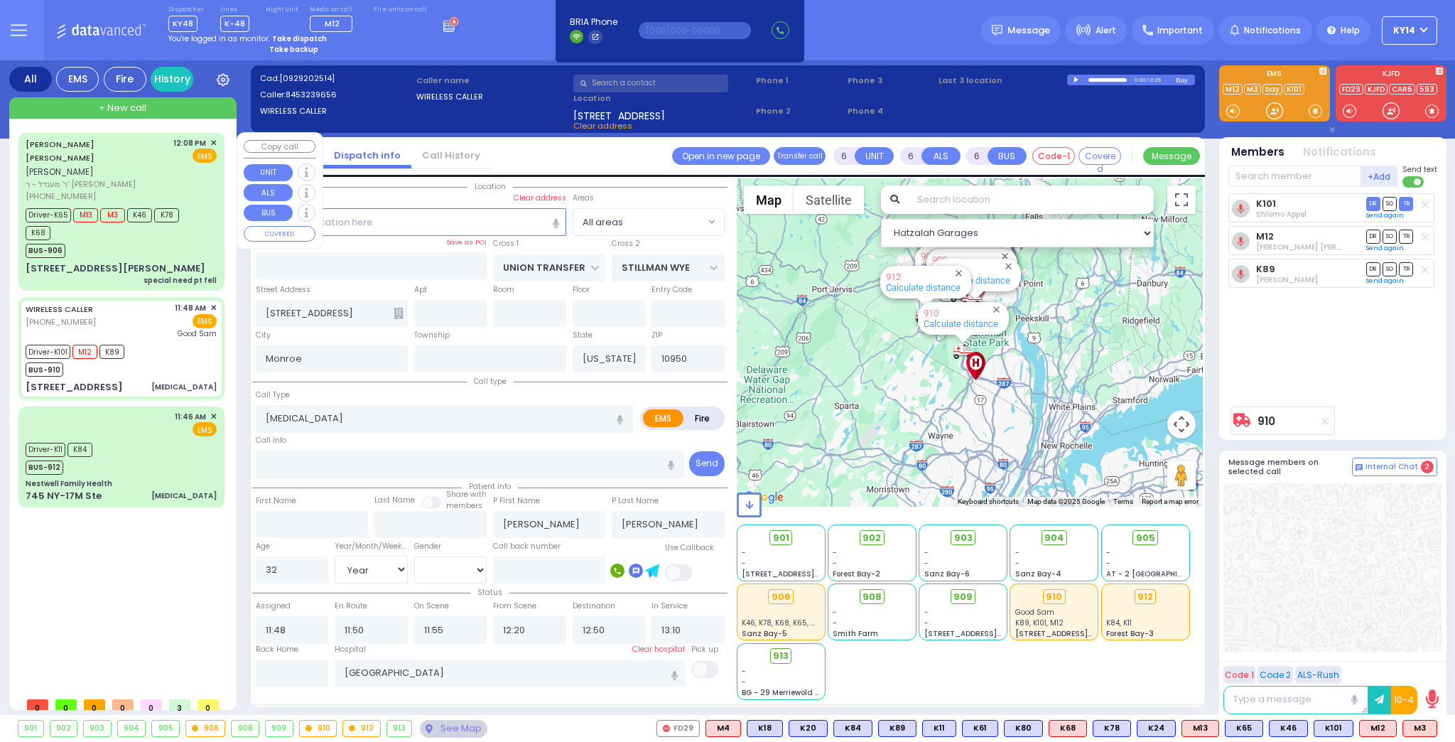
select select "Year"
select select "[DEMOGRAPHIC_DATA]"
select select "Hatzalah Garages"
select select
radio input "true"
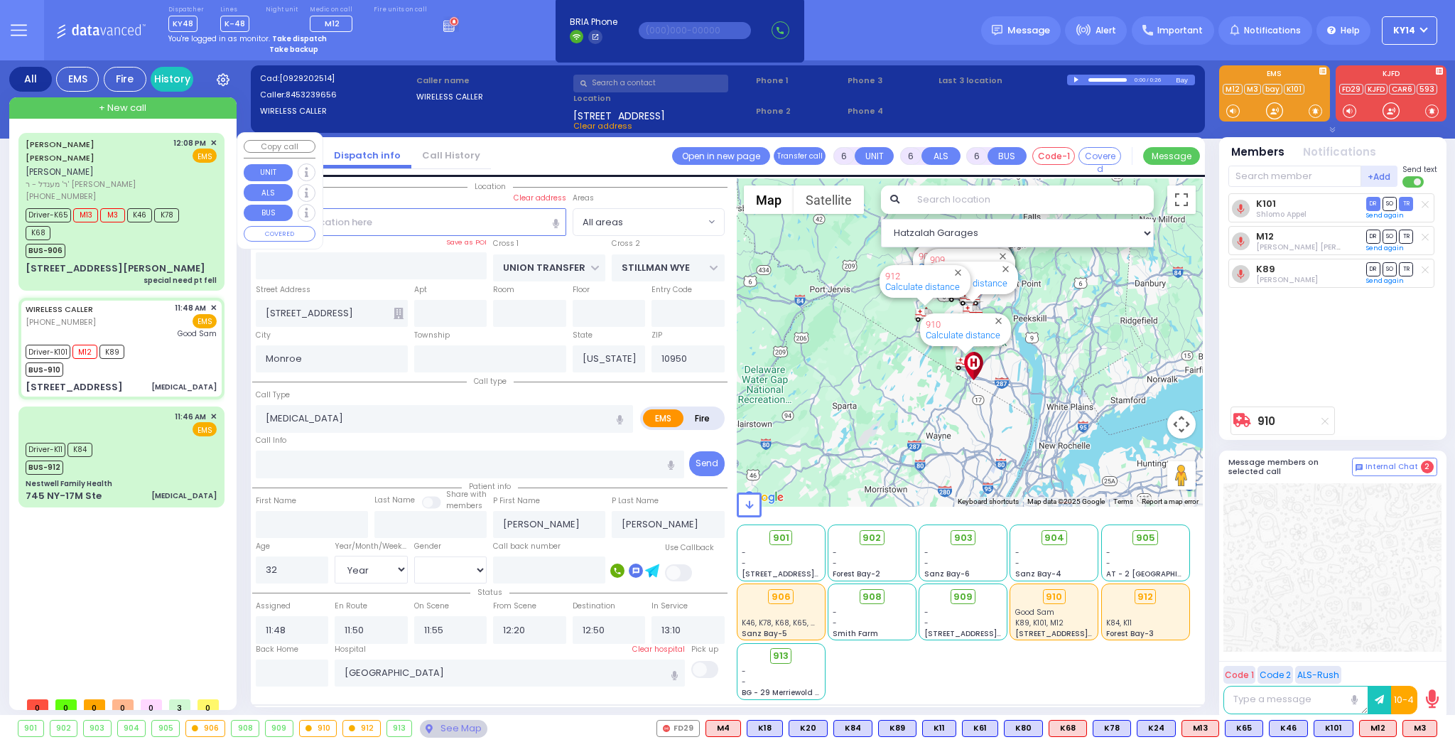
select select "Year"
select select "[DEMOGRAPHIC_DATA]"
select select "Hatzalah Garages"
select select
radio input "true"
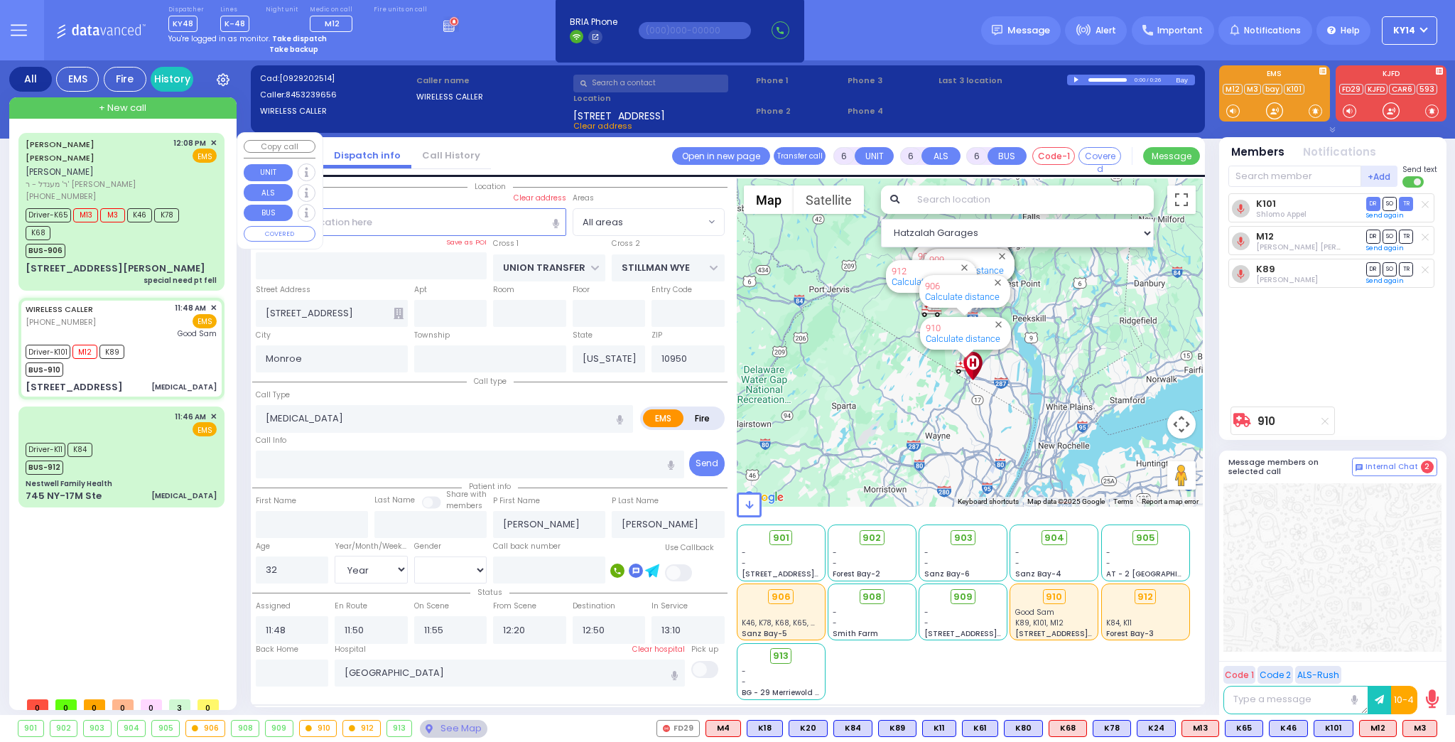
select select "Year"
select select "[DEMOGRAPHIC_DATA]"
select select "Hatzalah Garages"
select select
radio input "true"
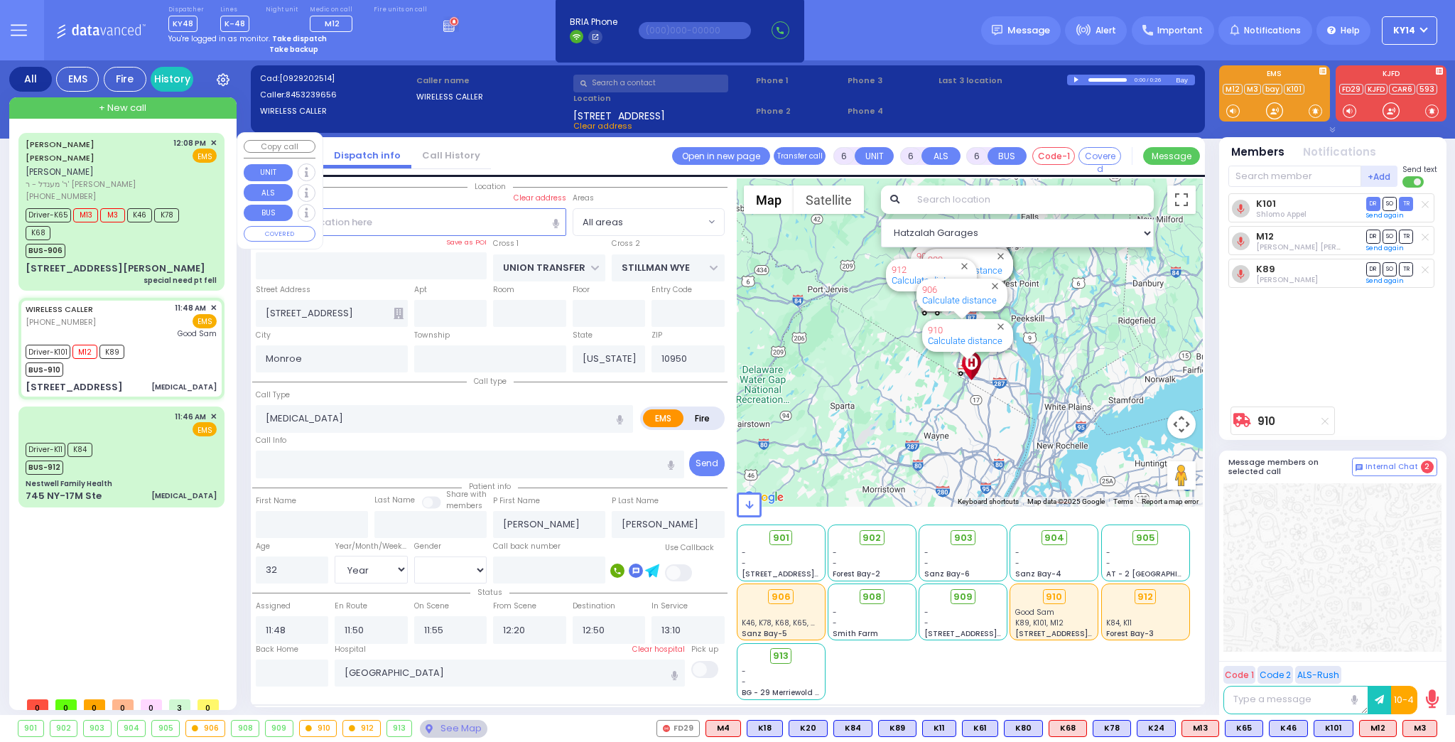
select select "Year"
select select "[DEMOGRAPHIC_DATA]"
select select "Hatzalah Garages"
select select
radio input "true"
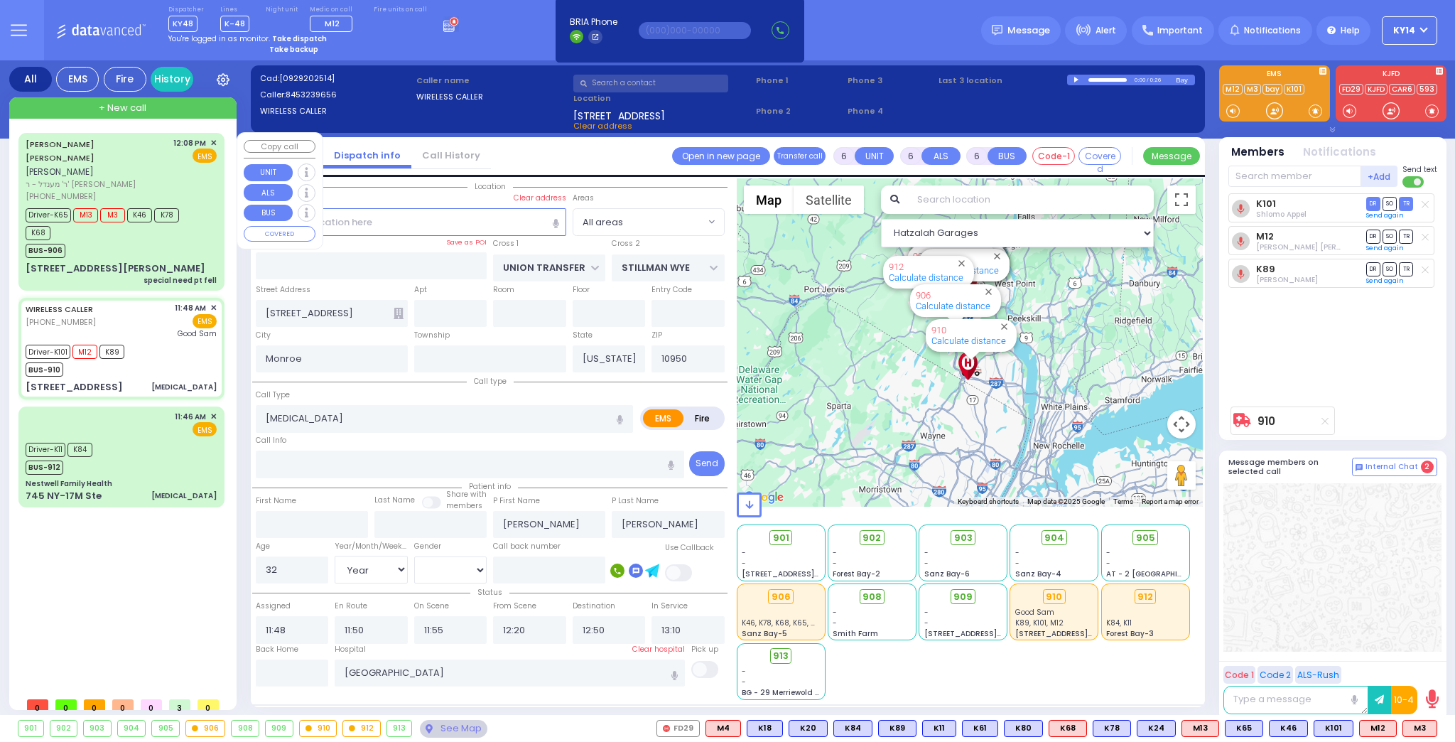
select select "Year"
select select "[DEMOGRAPHIC_DATA]"
select select "Hatzalah Garages"
select select
radio input "true"
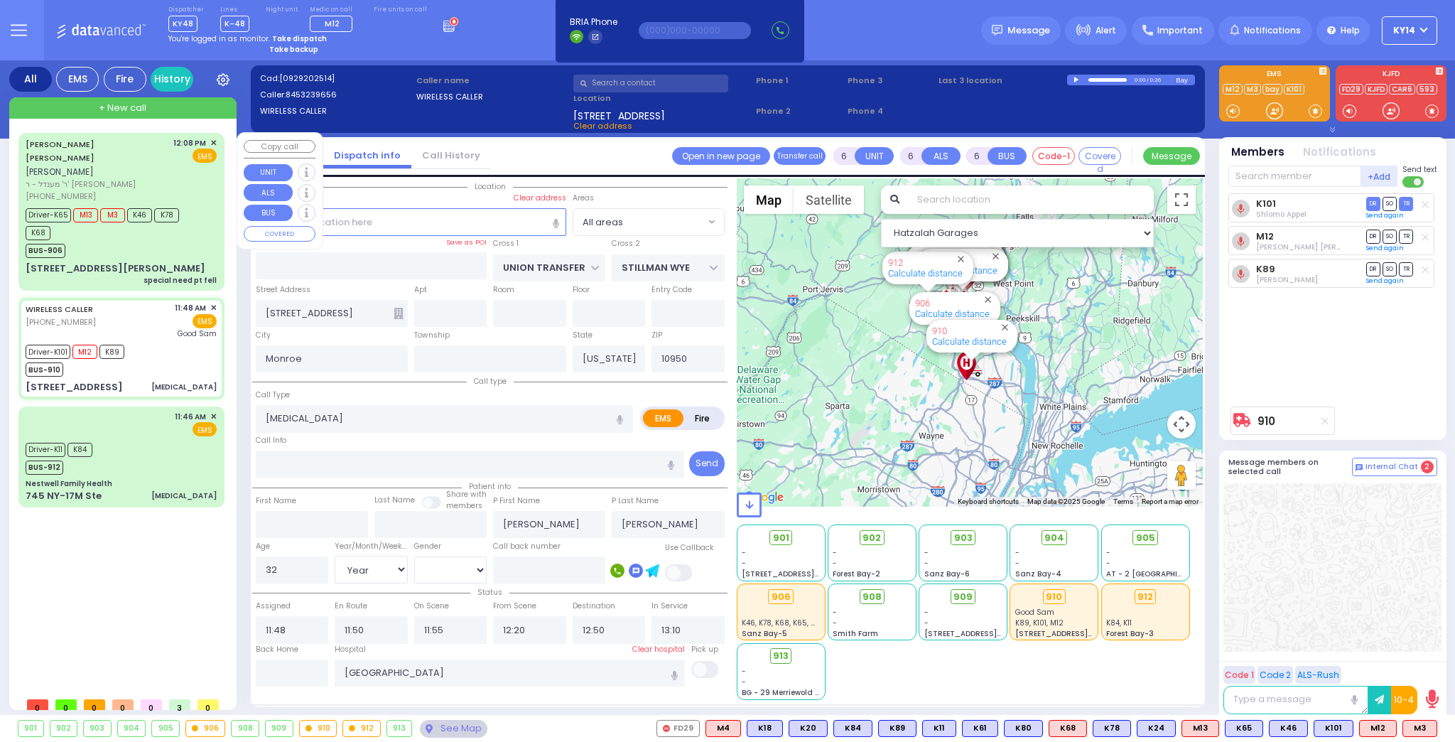
select select "Year"
select select "[DEMOGRAPHIC_DATA]"
select select "Hatzalah Garages"
select select
radio input "true"
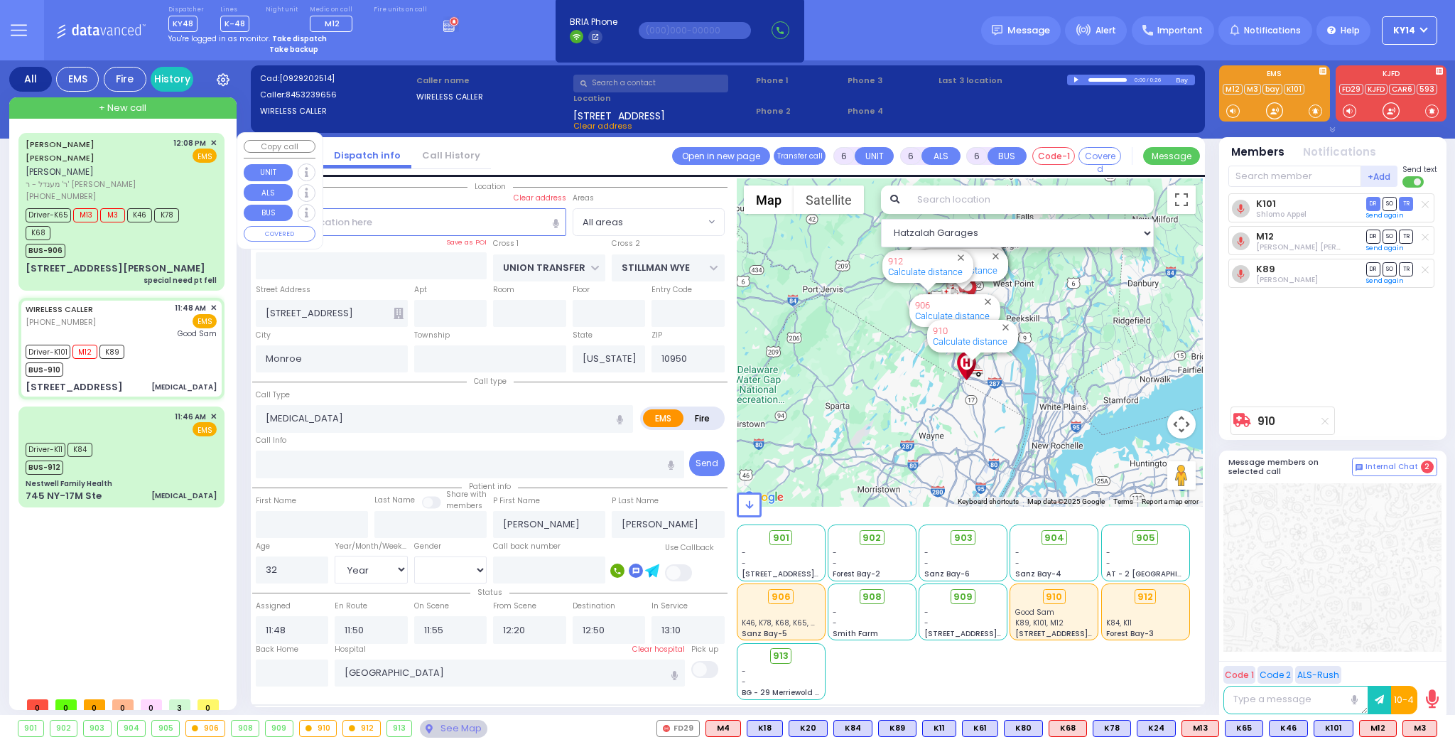
select select "Year"
select select "[DEMOGRAPHIC_DATA]"
select select "Hatzalah Garages"
select select
radio input "true"
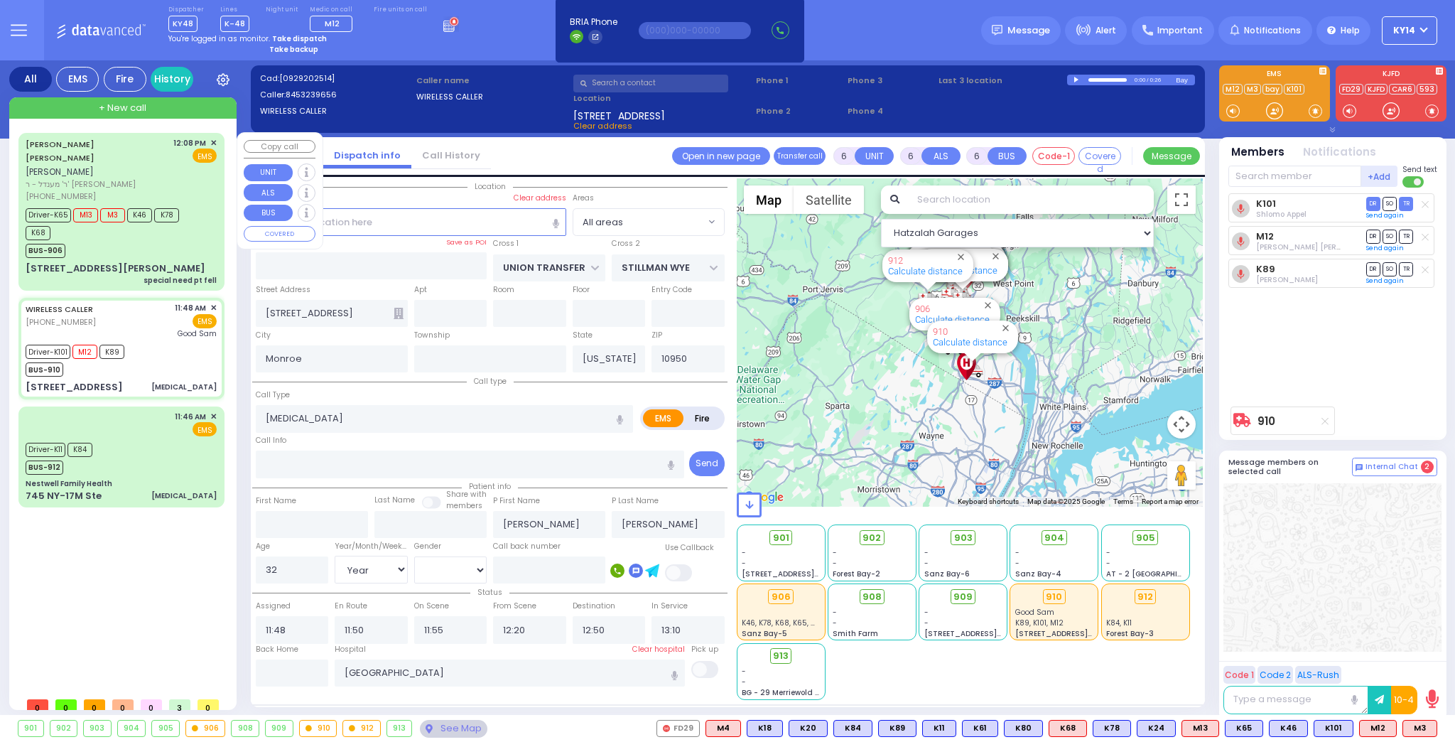
select select "Year"
select select "[DEMOGRAPHIC_DATA]"
select select "Hatzalah Garages"
select select
radio input "true"
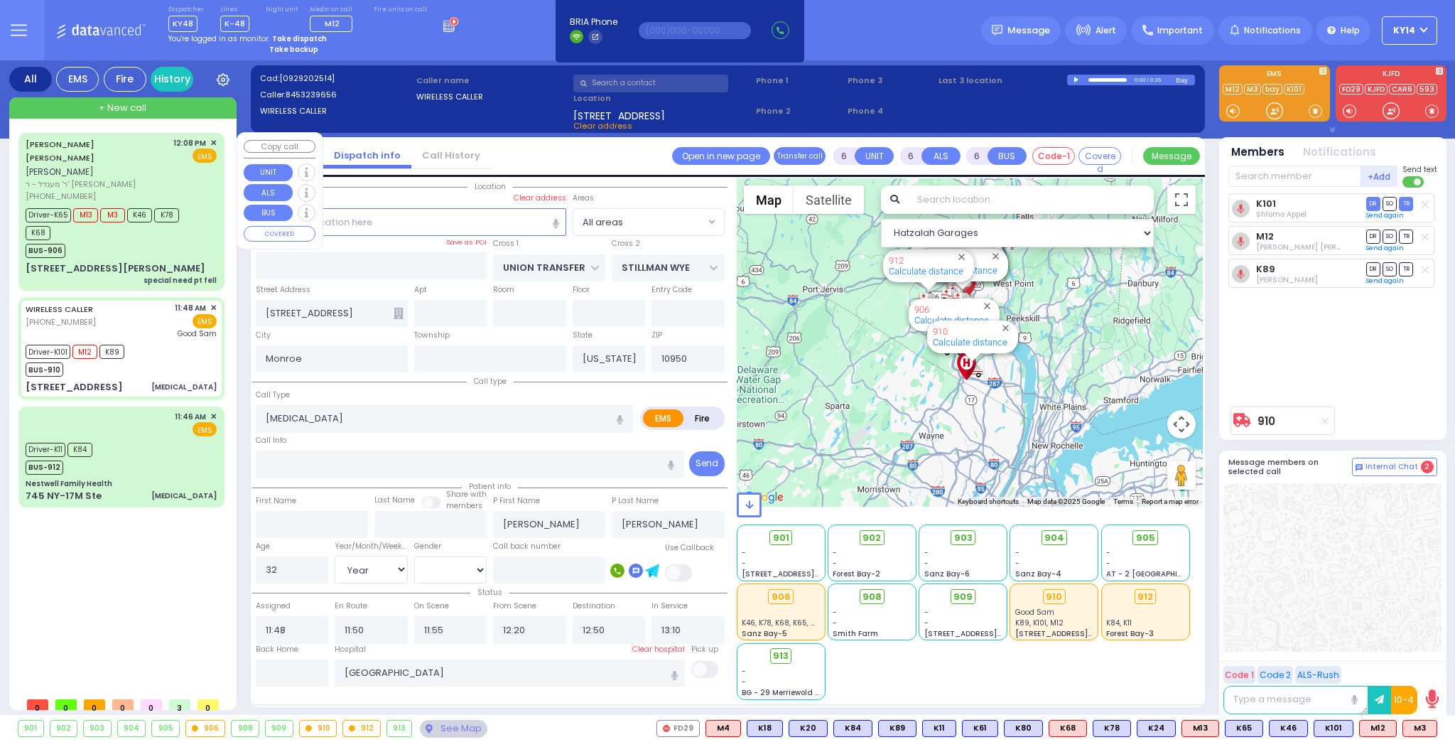
select select "Year"
select select "[DEMOGRAPHIC_DATA]"
select select "Hatzalah Garages"
select select
radio input "true"
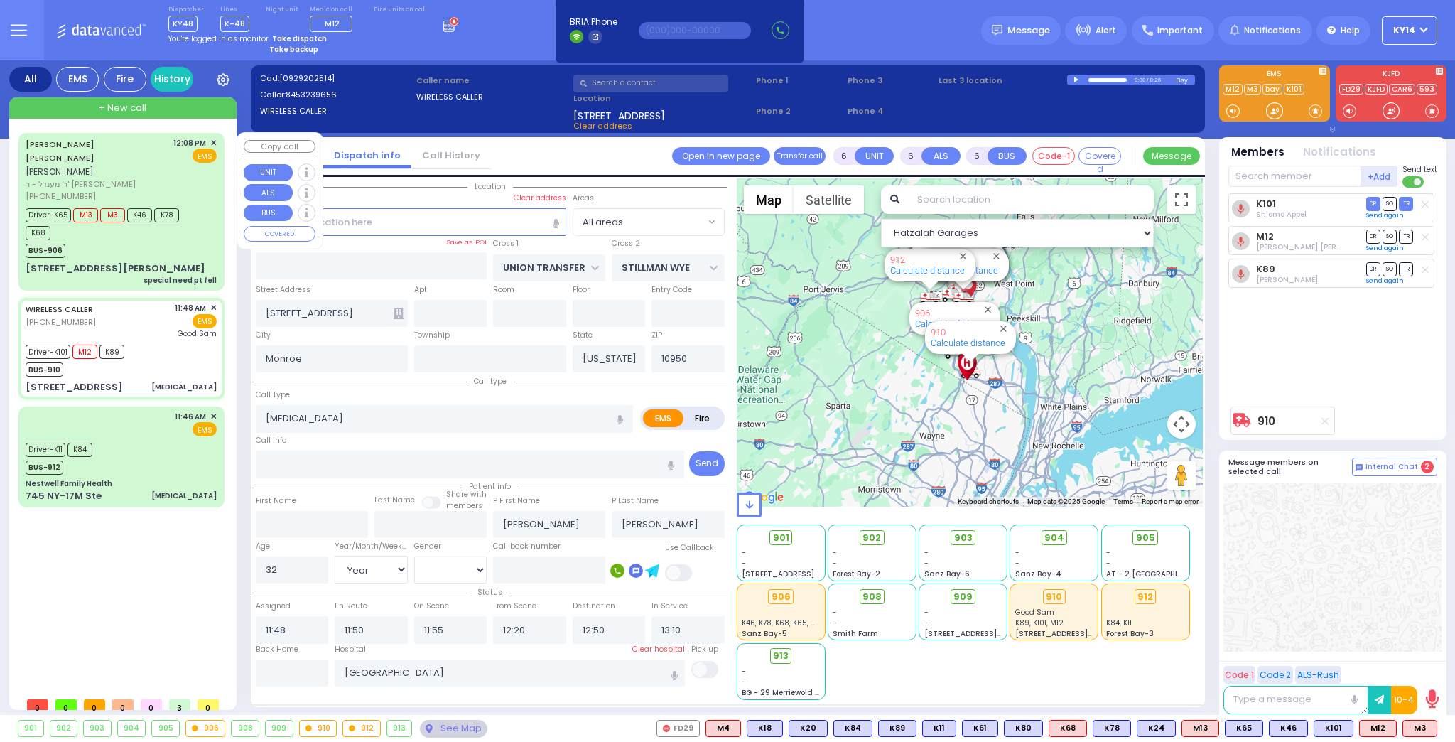
select select "Year"
select select "[DEMOGRAPHIC_DATA]"
select select "Hatzalah Garages"
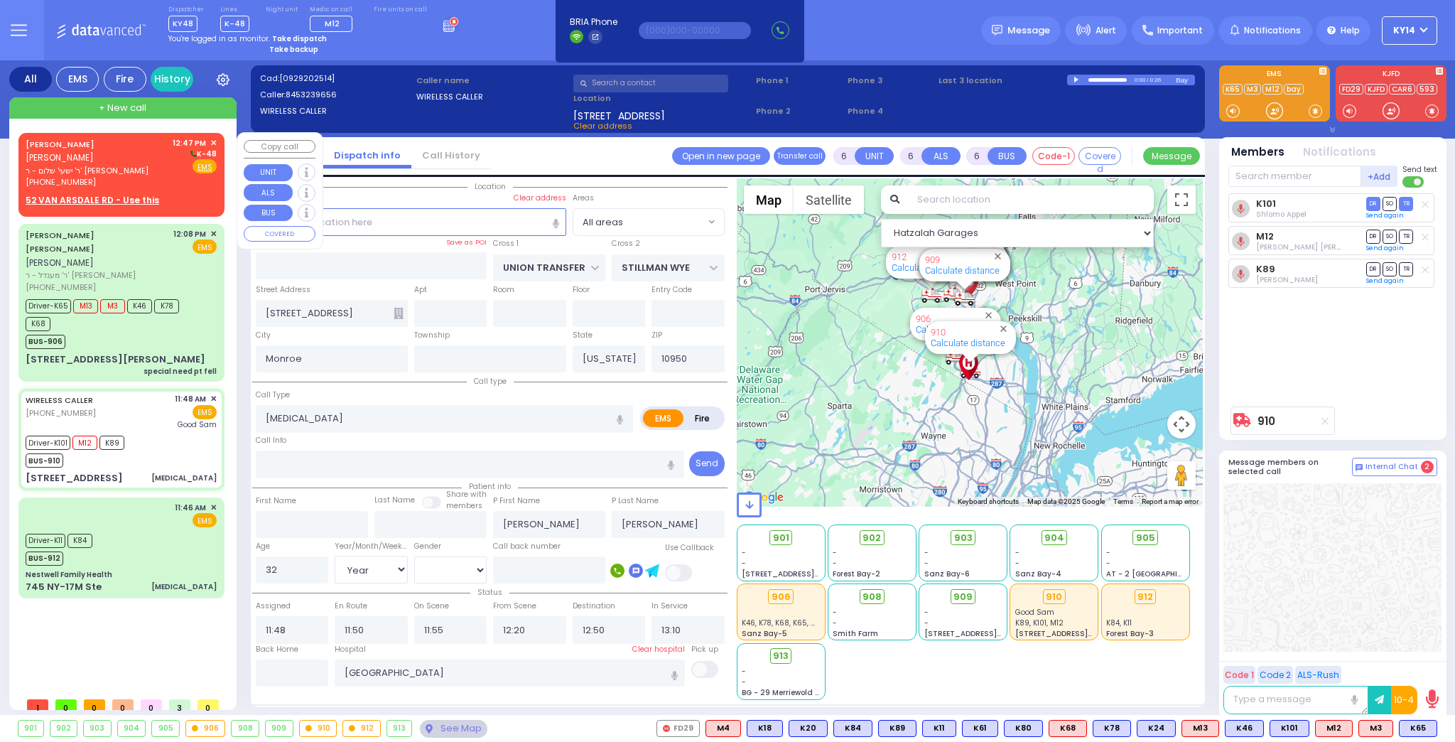
select select
radio input "true"
select select "Year"
select select "[DEMOGRAPHIC_DATA]"
select select "Hatzalah Garages"
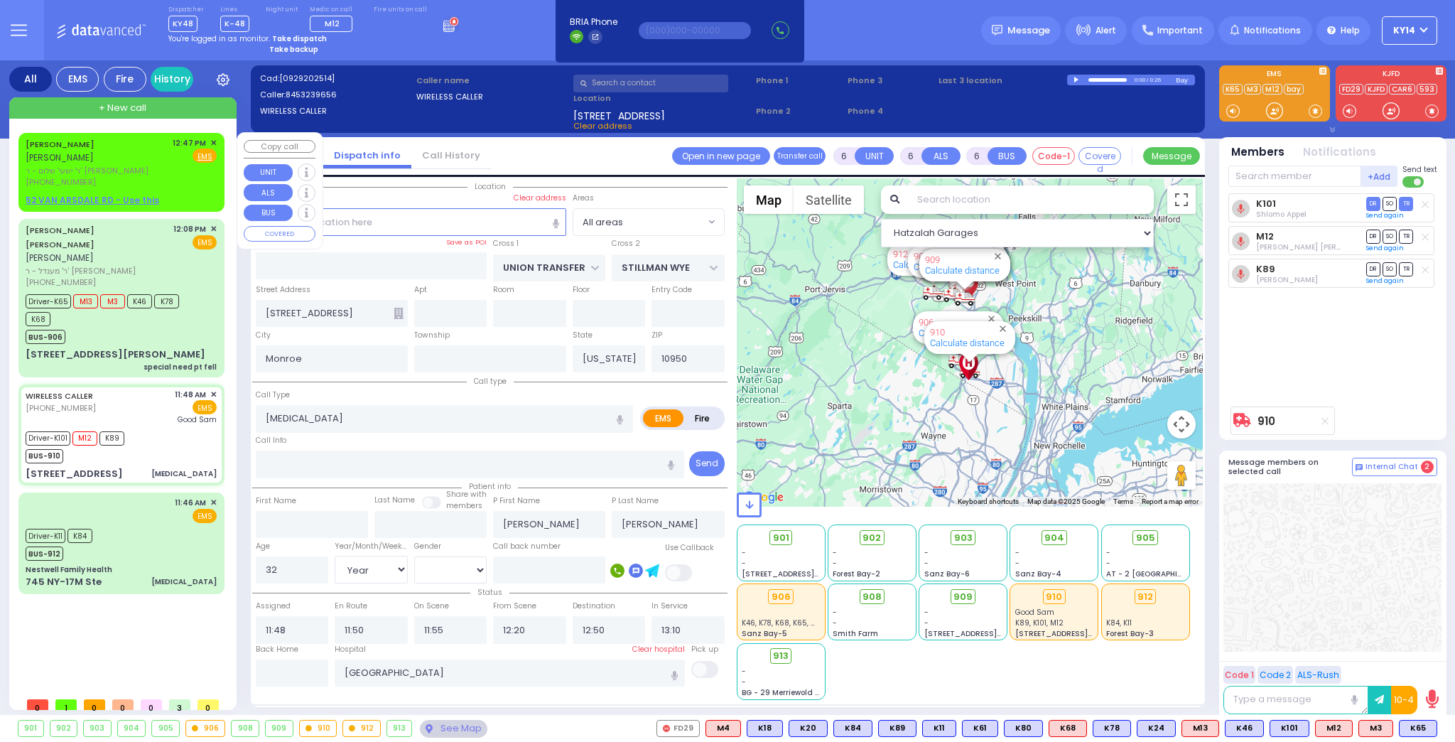
select select
radio input "true"
select select "Year"
select select "[DEMOGRAPHIC_DATA]"
select select "Hatzalah Garages"
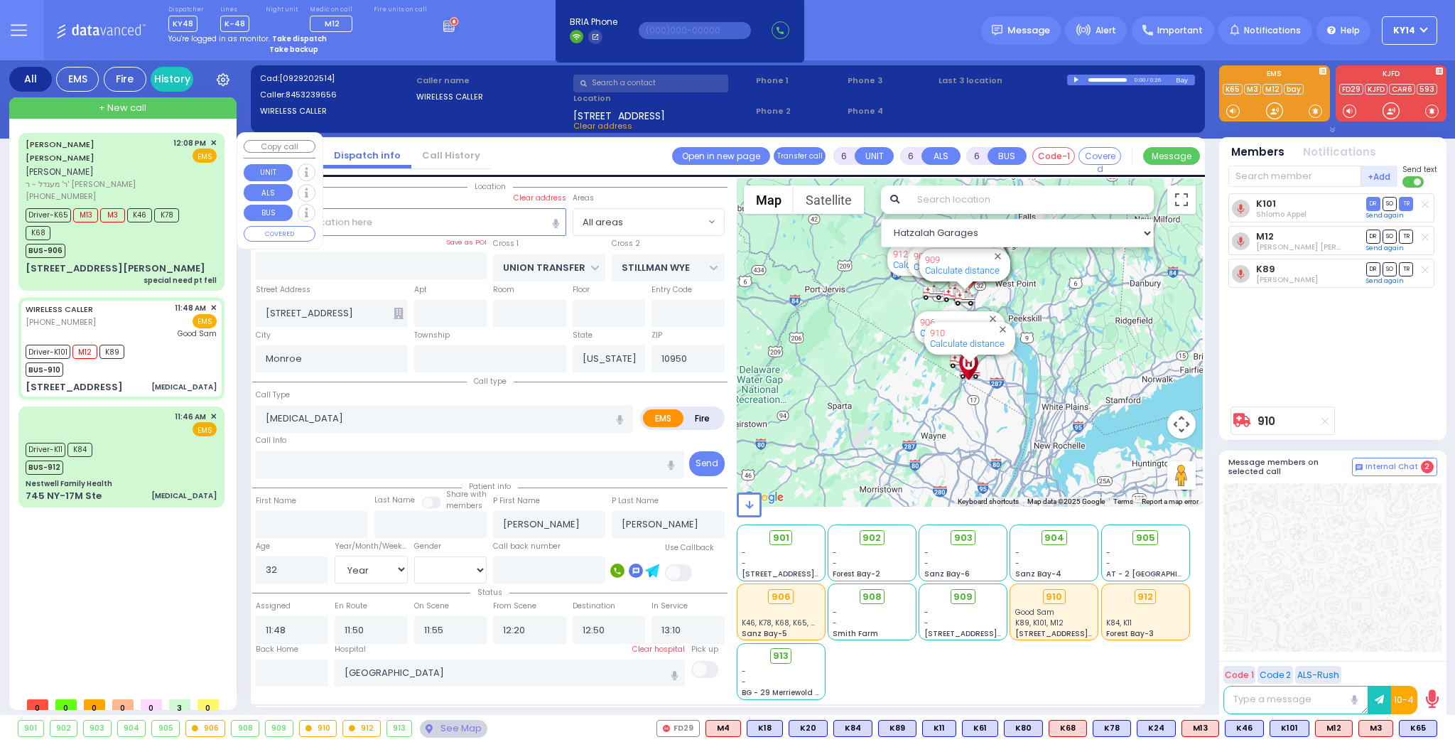
select select
radio input "true"
select select "Year"
select select "[DEMOGRAPHIC_DATA]"
select select "Hatzalah Garages"
